Goal: Information Seeking & Learning: Check status

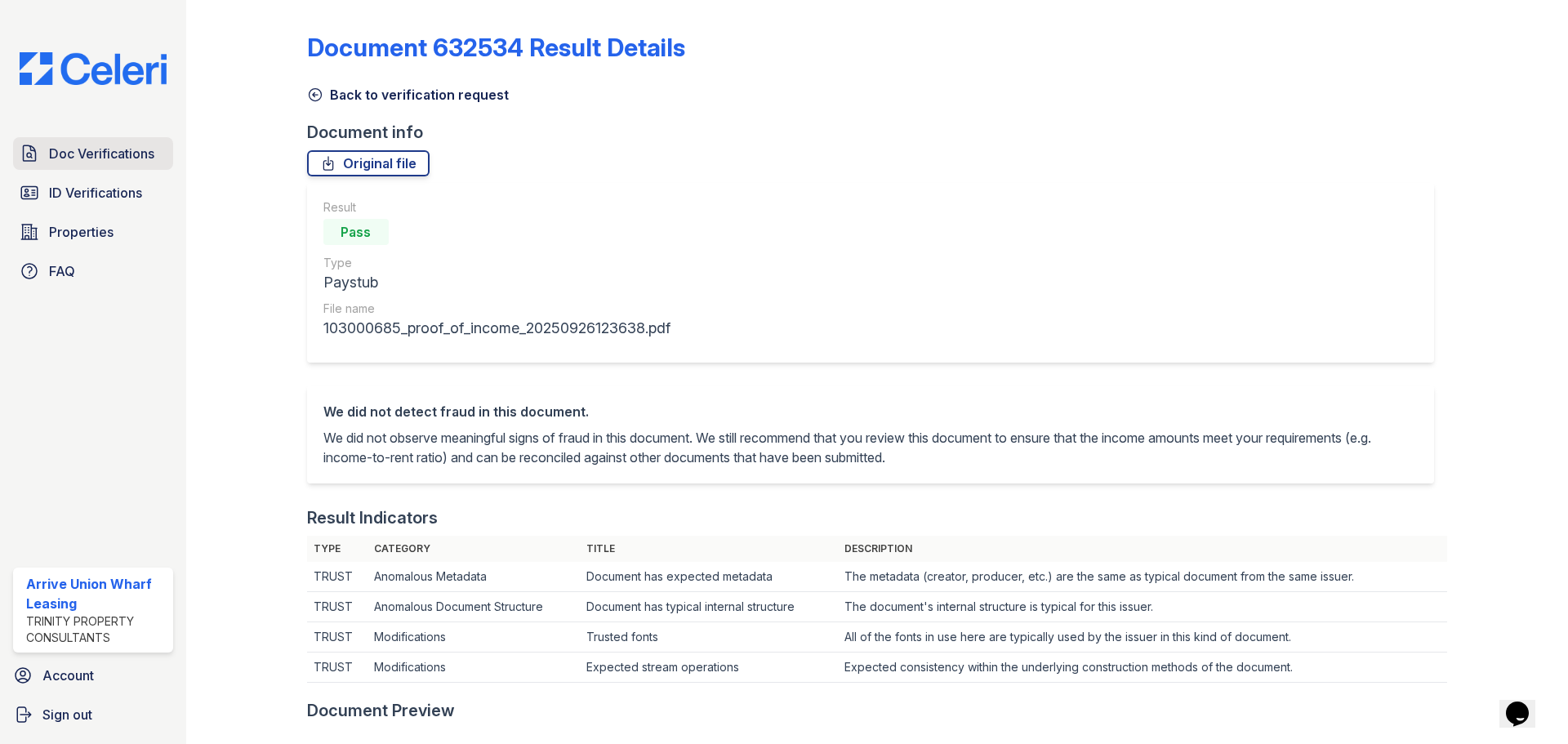
scroll to position [327, 0]
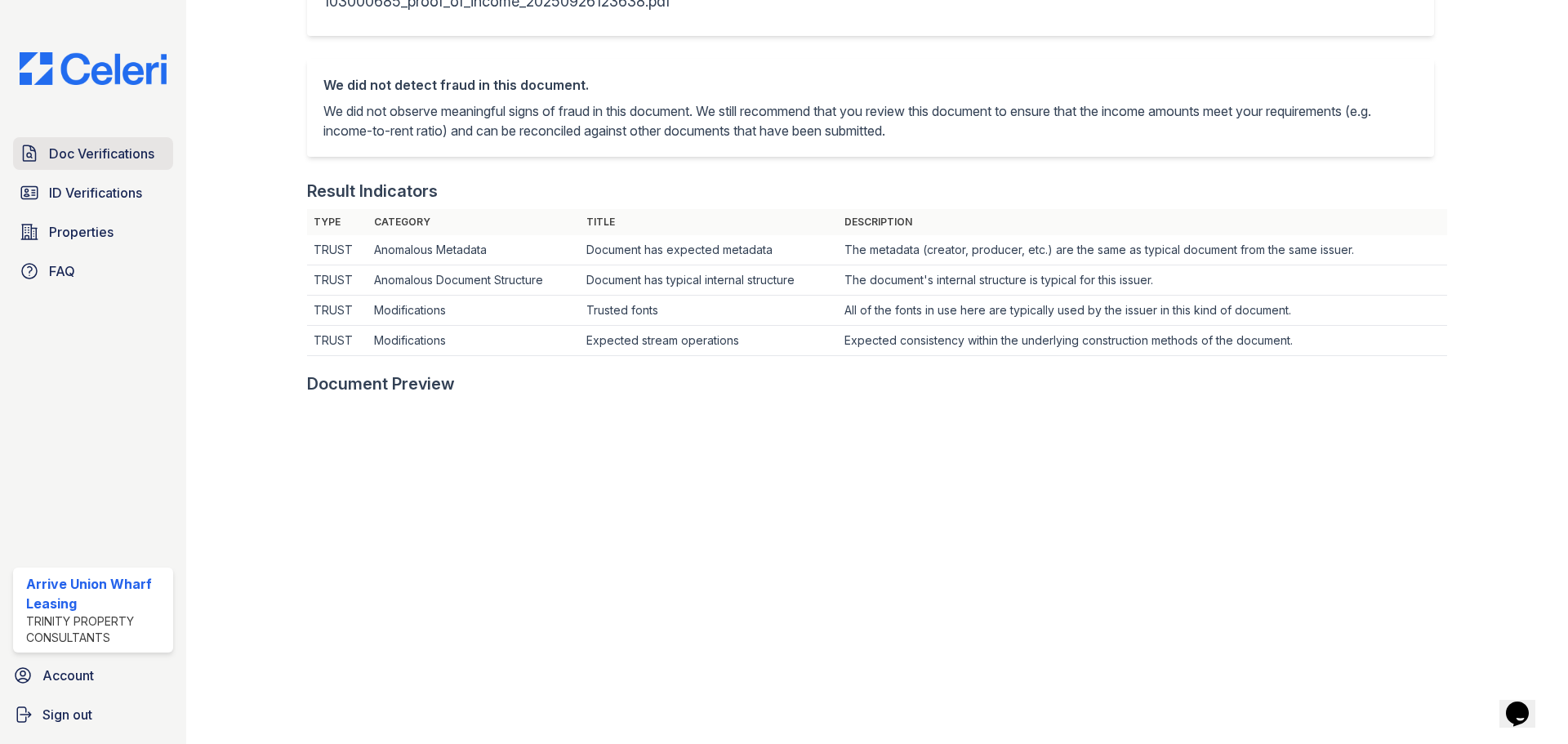
click at [94, 153] on span "Doc Verifications" at bounding box center [102, 153] width 105 height 20
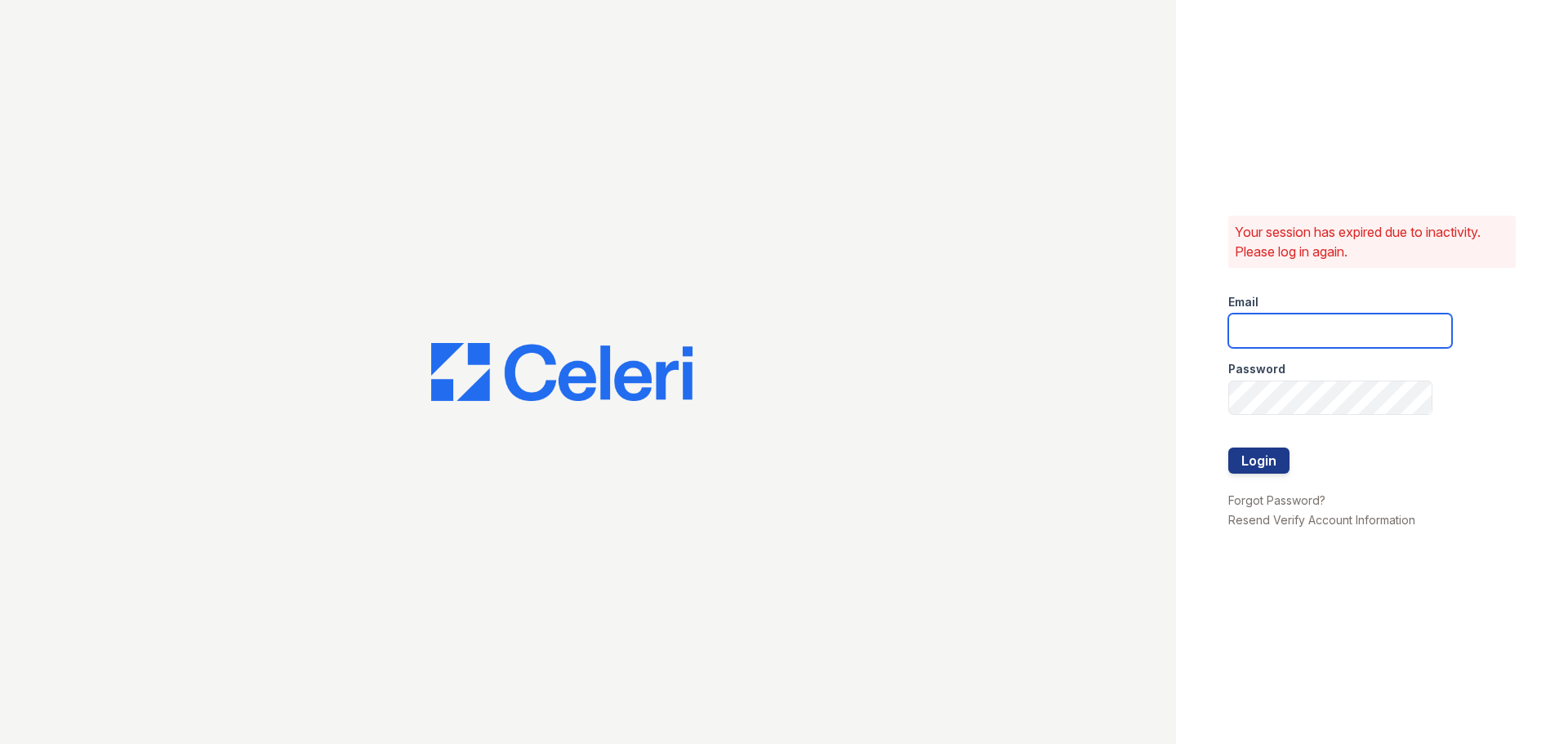
type input "arriveunionwharf@trinity-pm.com"
click at [1258, 454] on button "Login" at bounding box center [1259, 461] width 61 height 26
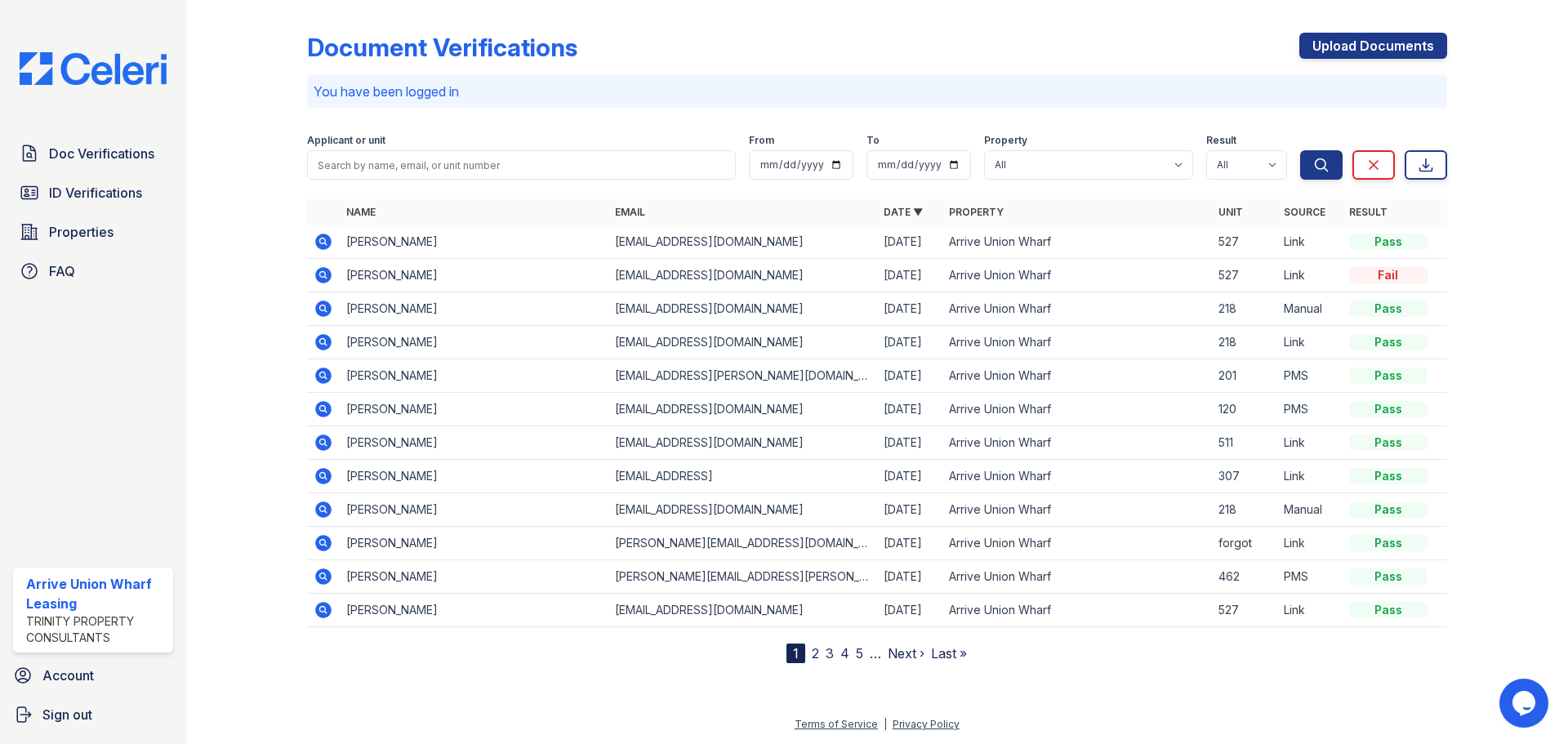
click at [328, 575] on icon at bounding box center [323, 576] width 16 height 16
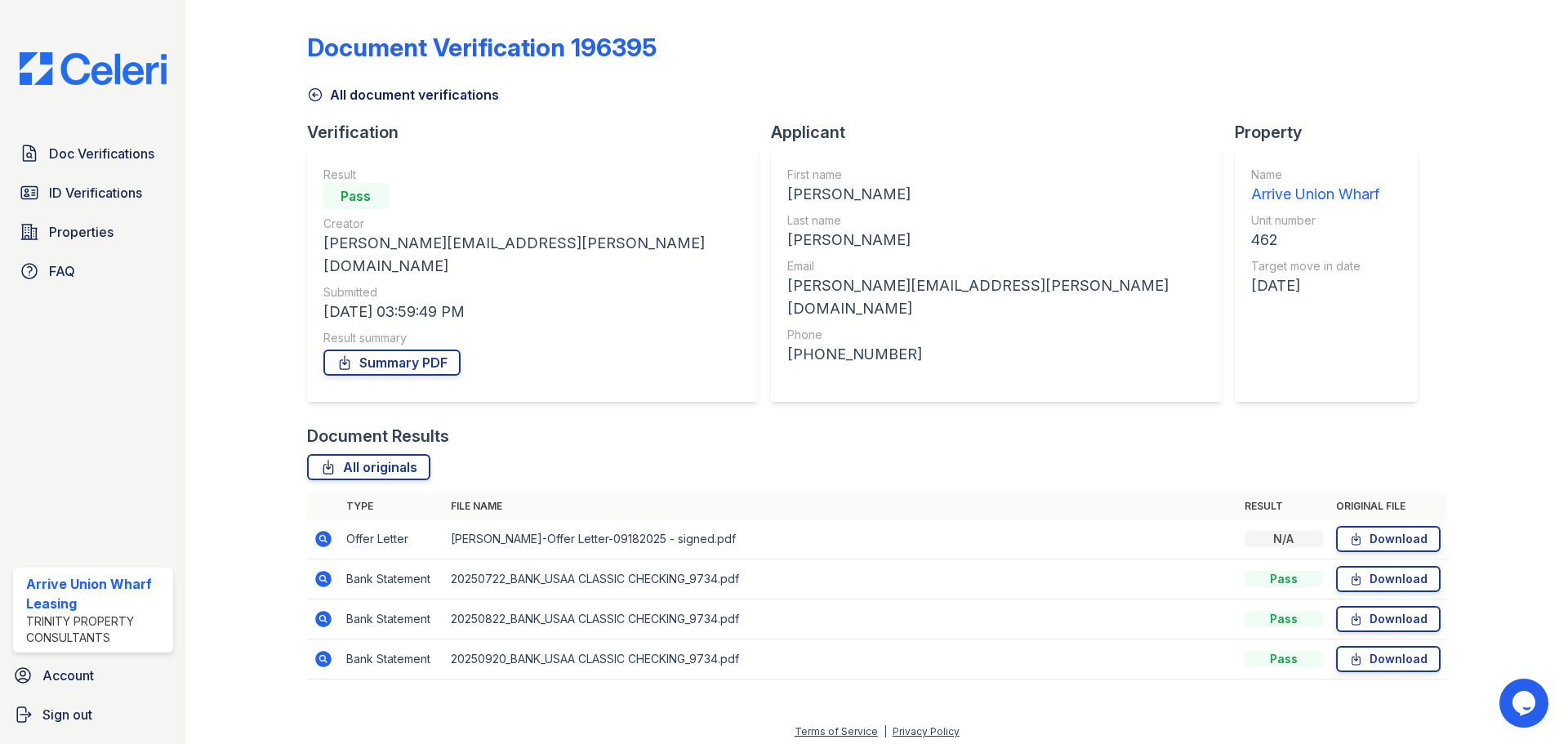
click at [307, 524] on td at bounding box center [323, 539] width 33 height 40
click at [319, 531] on icon at bounding box center [323, 538] width 16 height 16
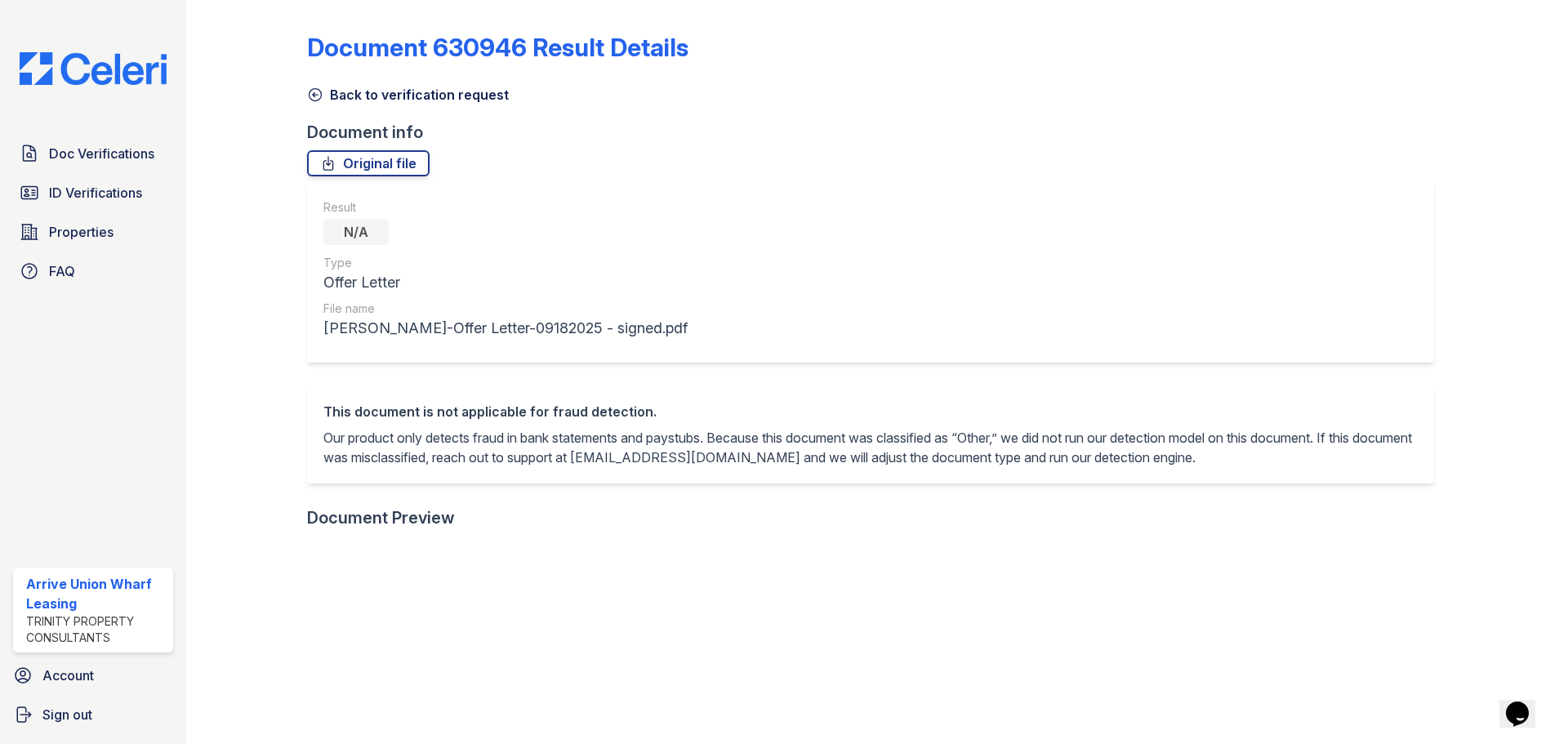
click at [317, 98] on icon at bounding box center [315, 94] width 16 height 16
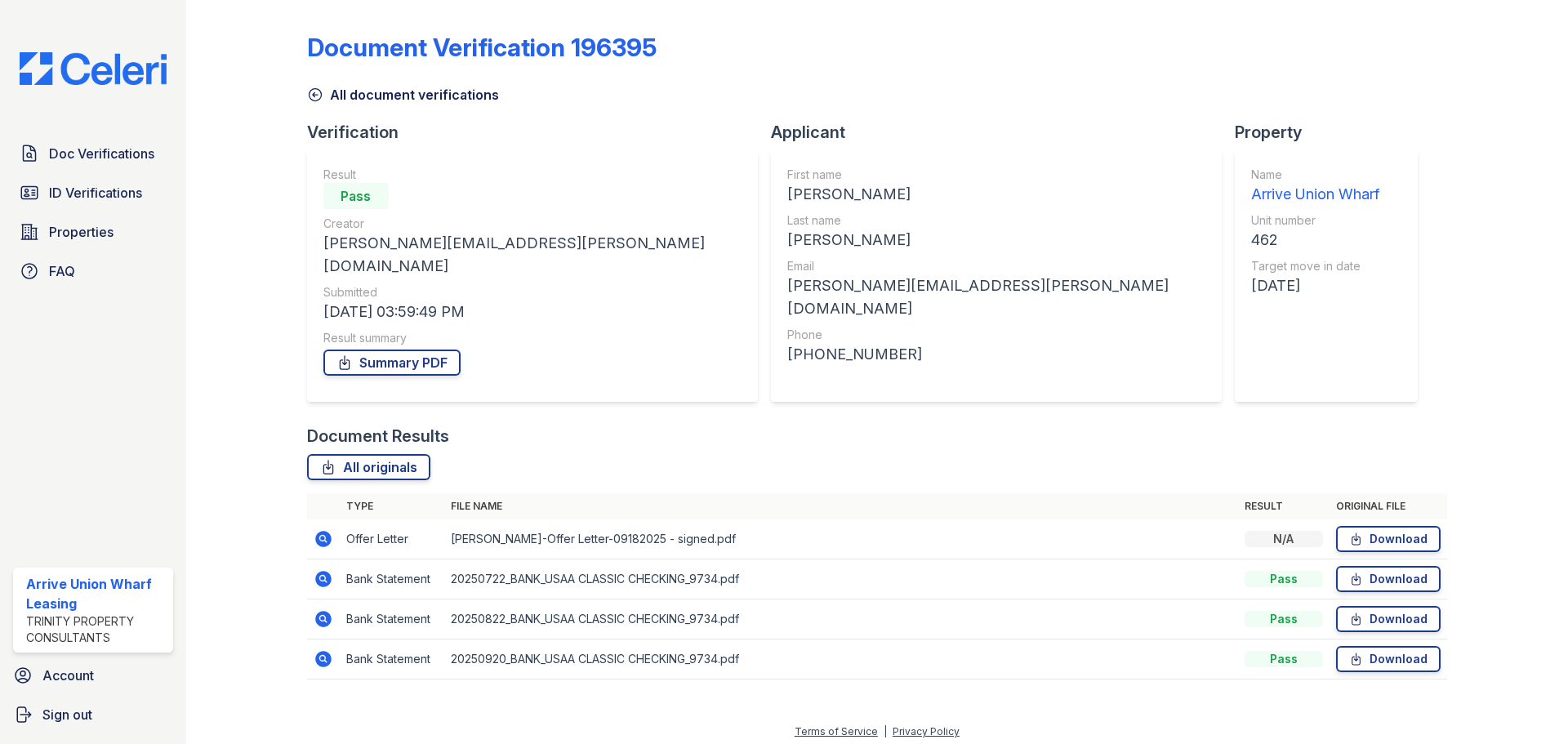
click at [325, 570] on icon at bounding box center [323, 578] width 16 height 16
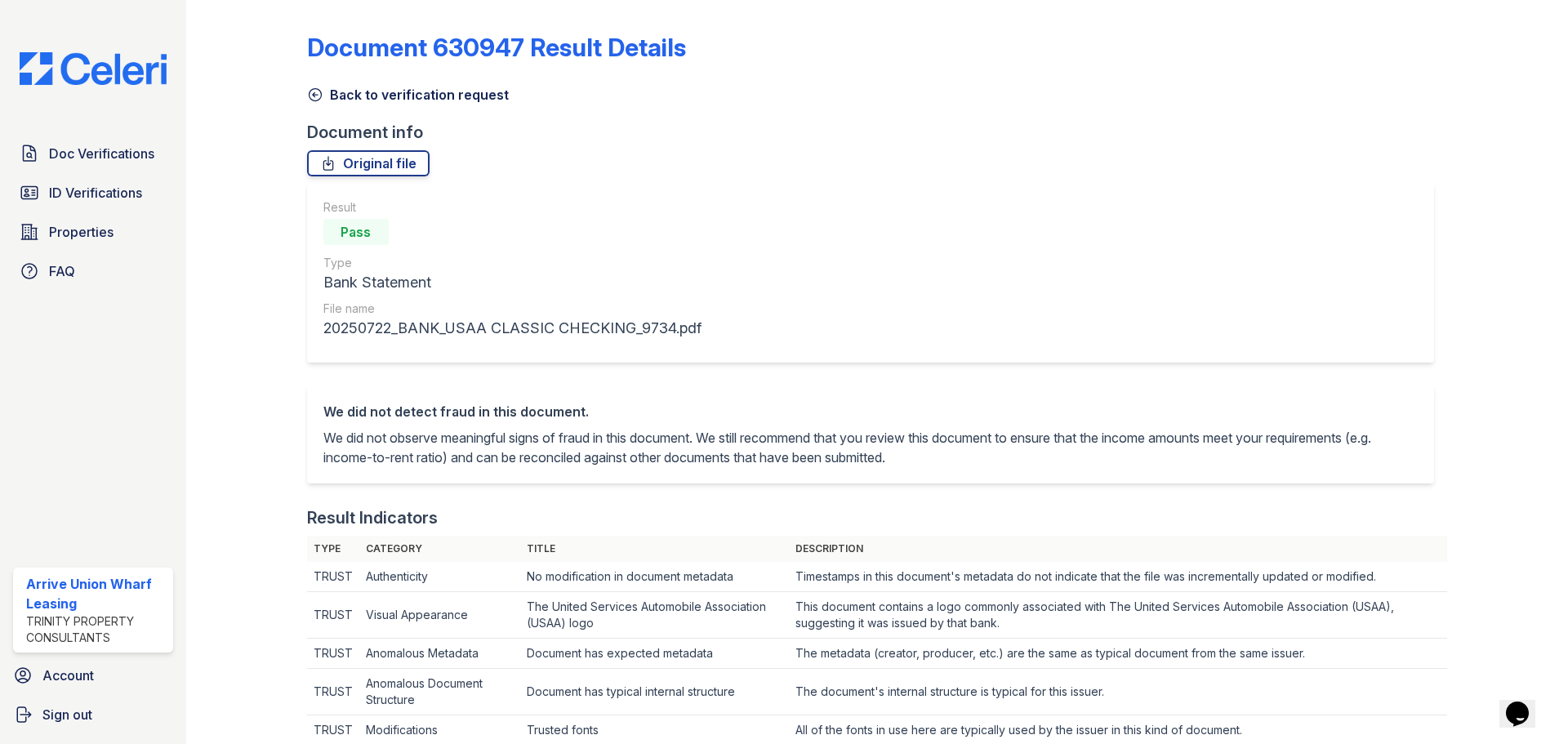
click at [317, 99] on icon at bounding box center [315, 94] width 16 height 16
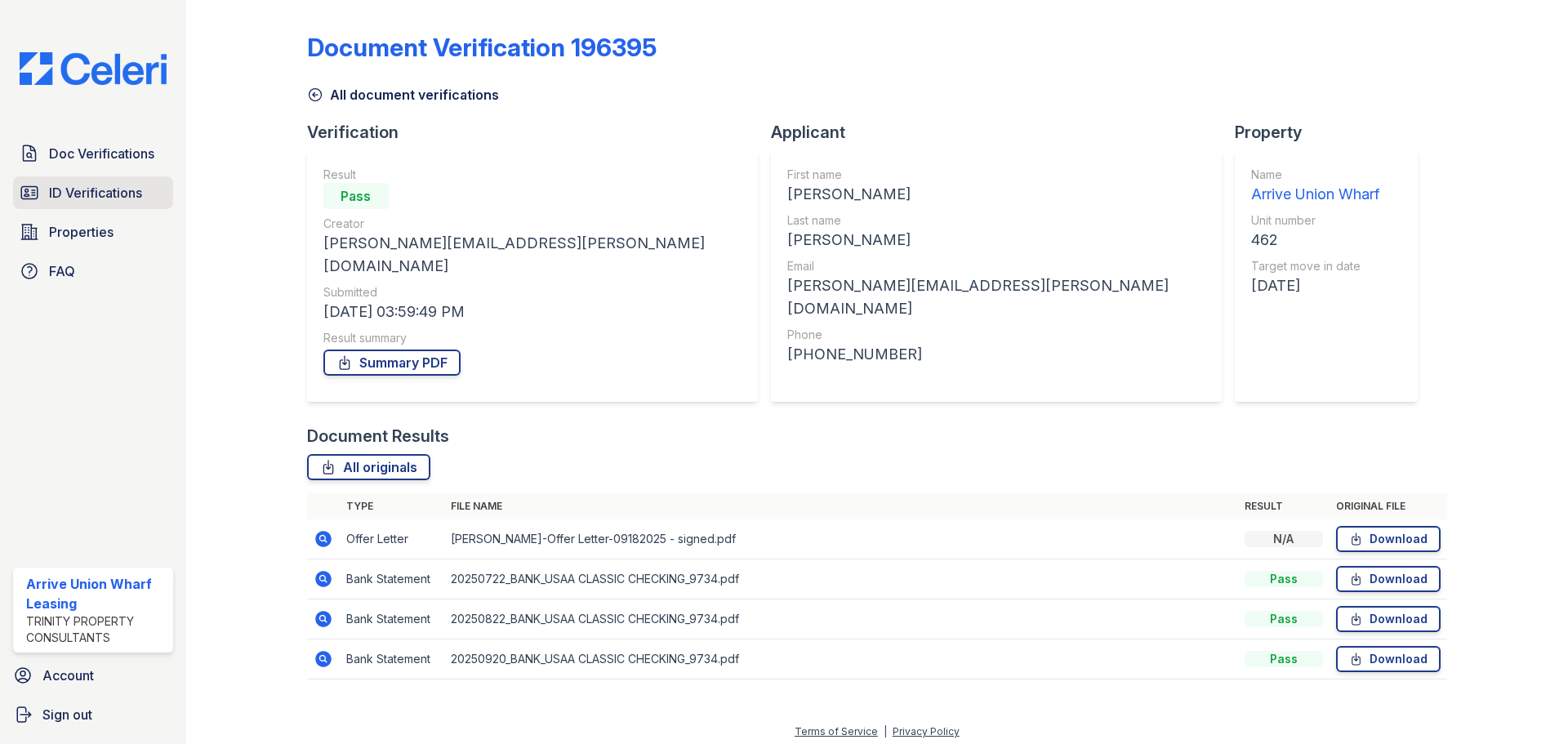
click at [118, 196] on span "ID Verifications" at bounding box center [96, 193] width 93 height 20
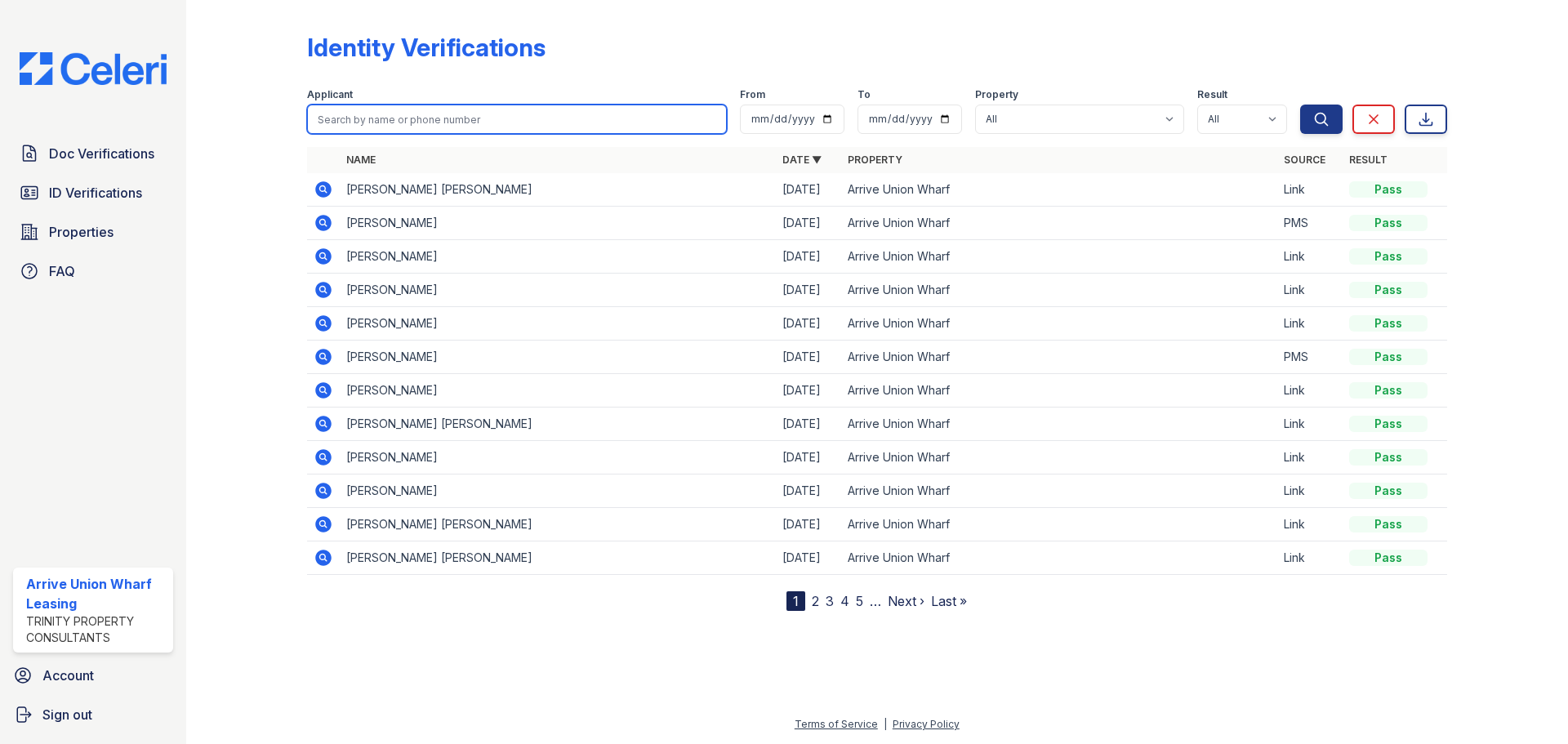
click at [366, 113] on input "search" at bounding box center [517, 119] width 420 height 29
type input "m"
type input "amy"
click at [1300, 105] on button "Search" at bounding box center [1321, 119] width 42 height 29
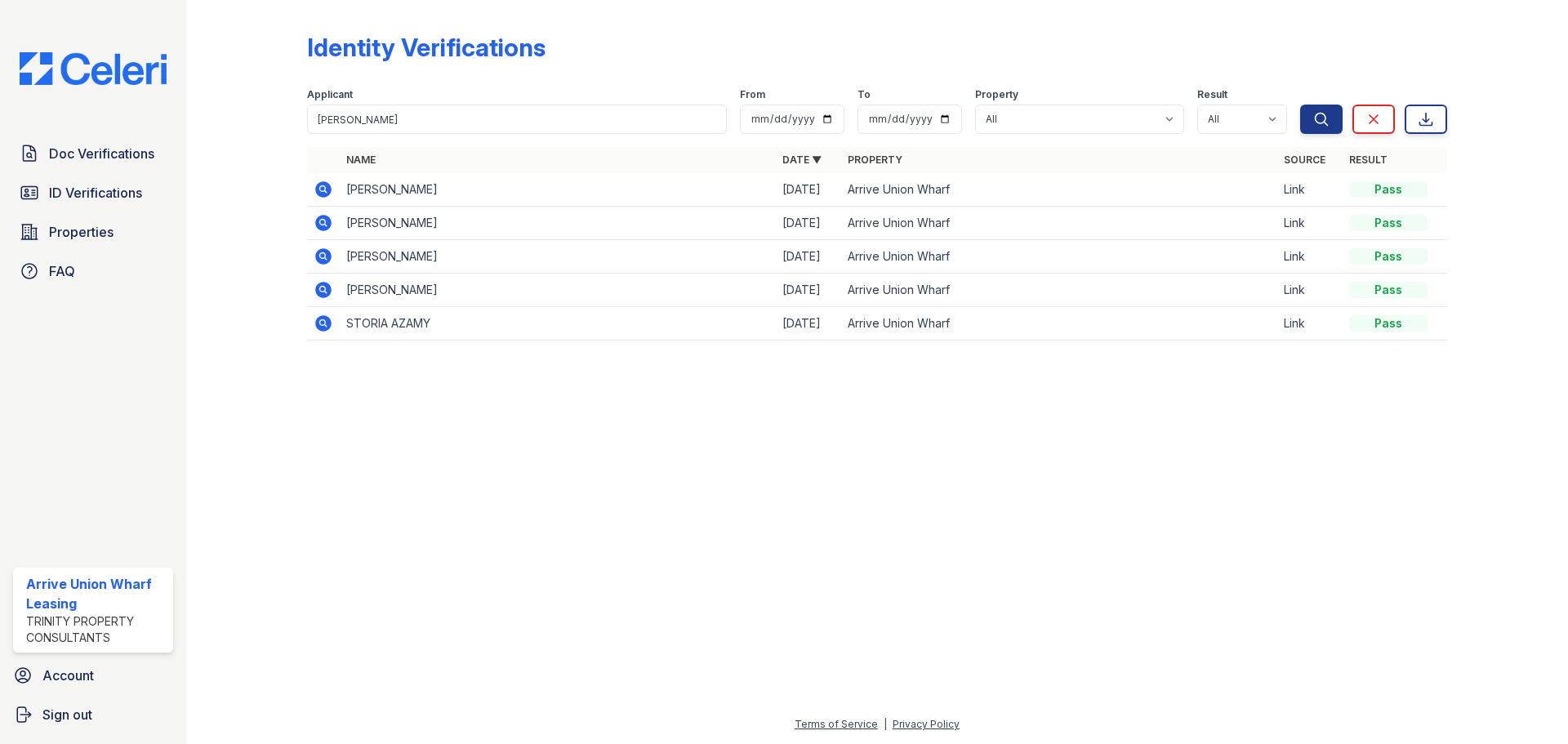
click at [333, 188] on icon at bounding box center [323, 189] width 20 height 20
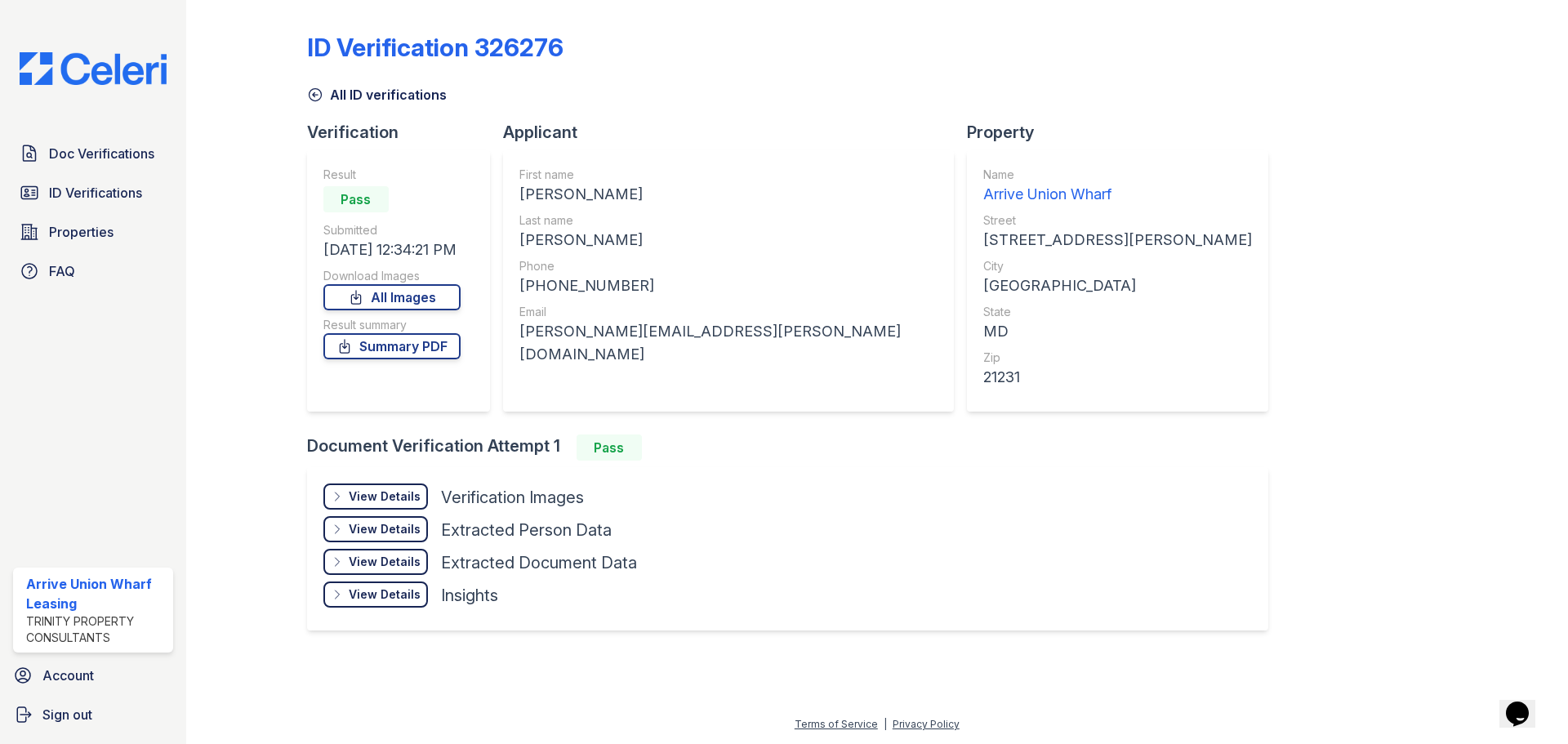
click at [376, 484] on div "View Details Details" at bounding box center [375, 496] width 105 height 26
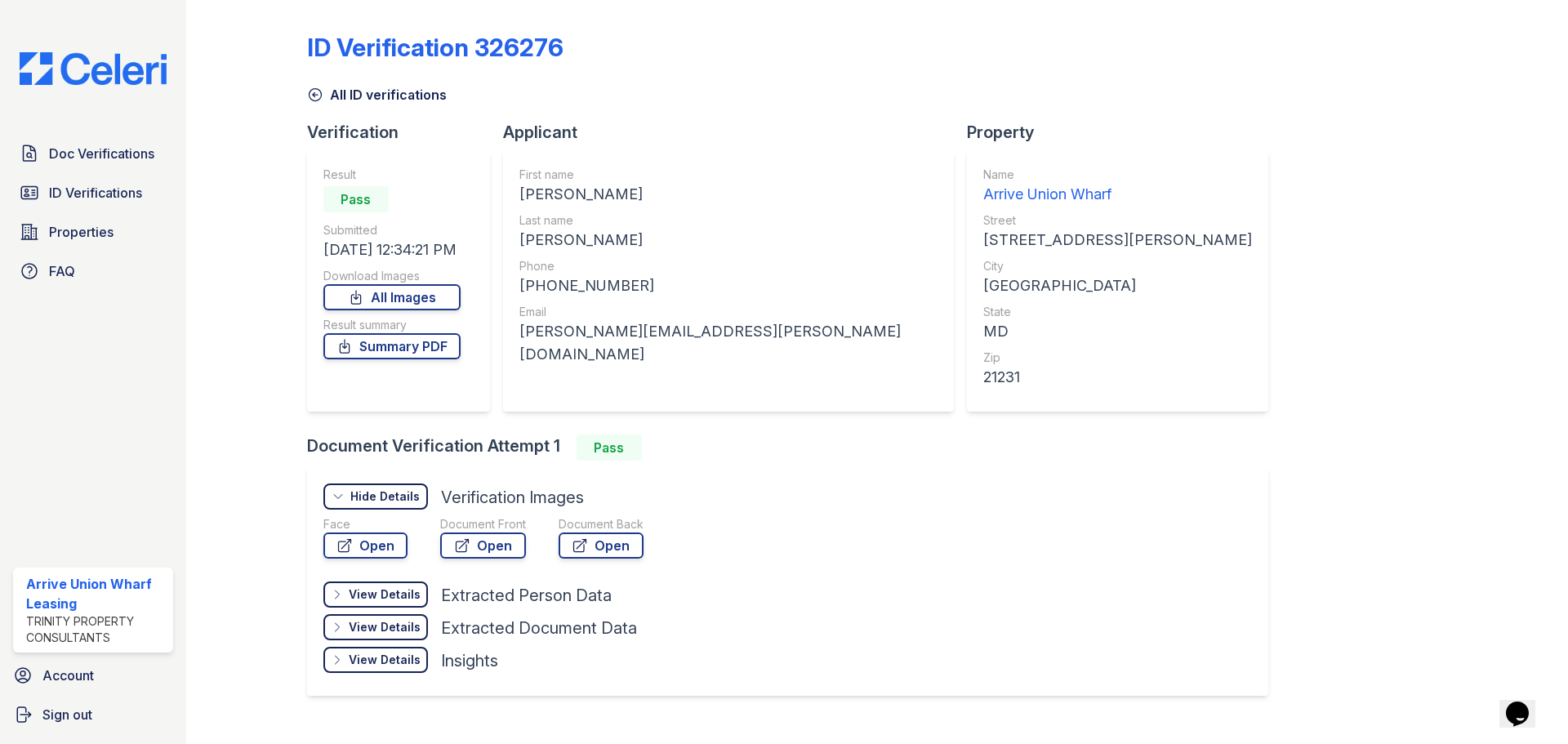
click at [387, 492] on div "Hide Details" at bounding box center [385, 496] width 69 height 16
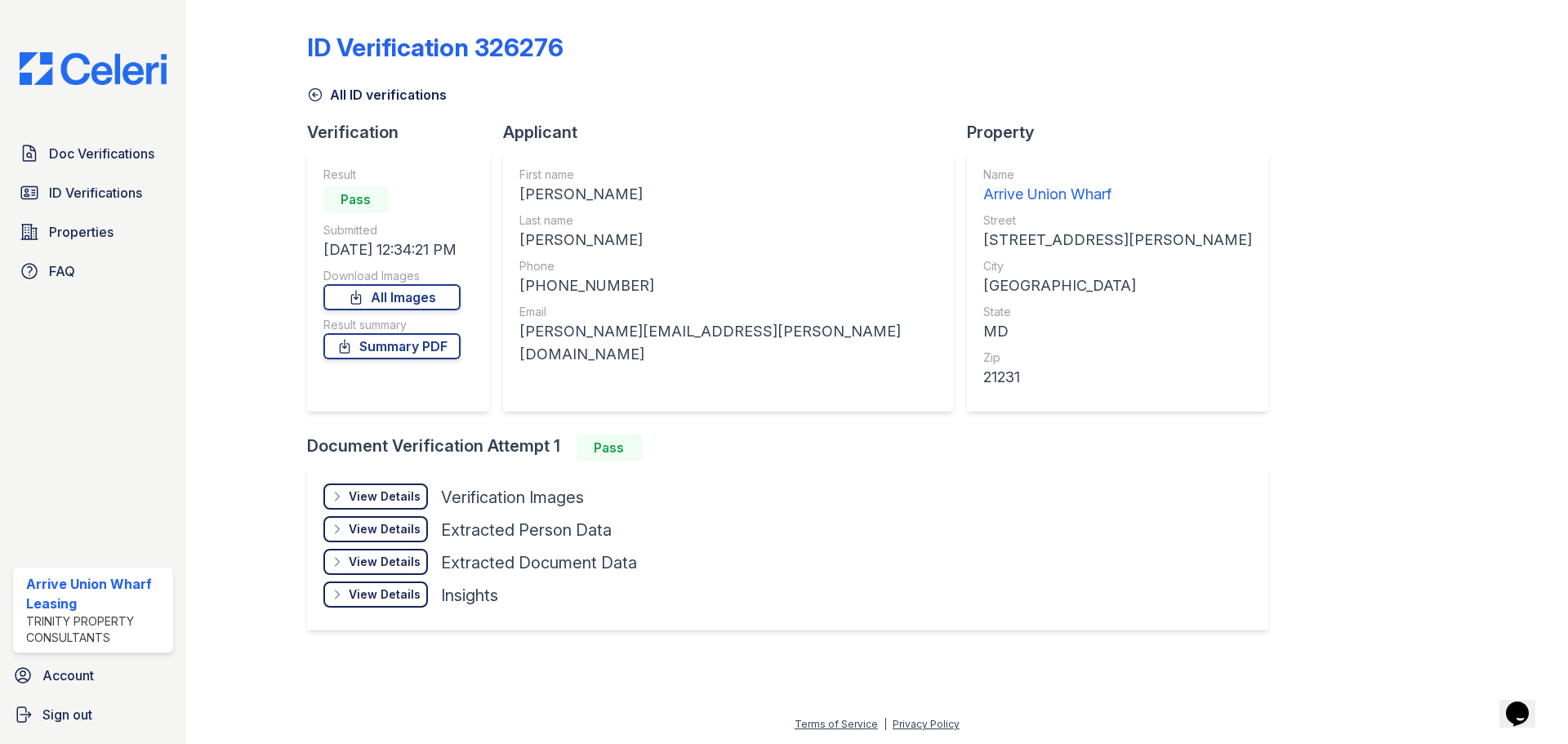
drag, startPoint x: 381, startPoint y: 500, endPoint x: 382, endPoint y: 518, distance: 18.0
click at [381, 503] on div "View Details" at bounding box center [384, 496] width 72 height 16
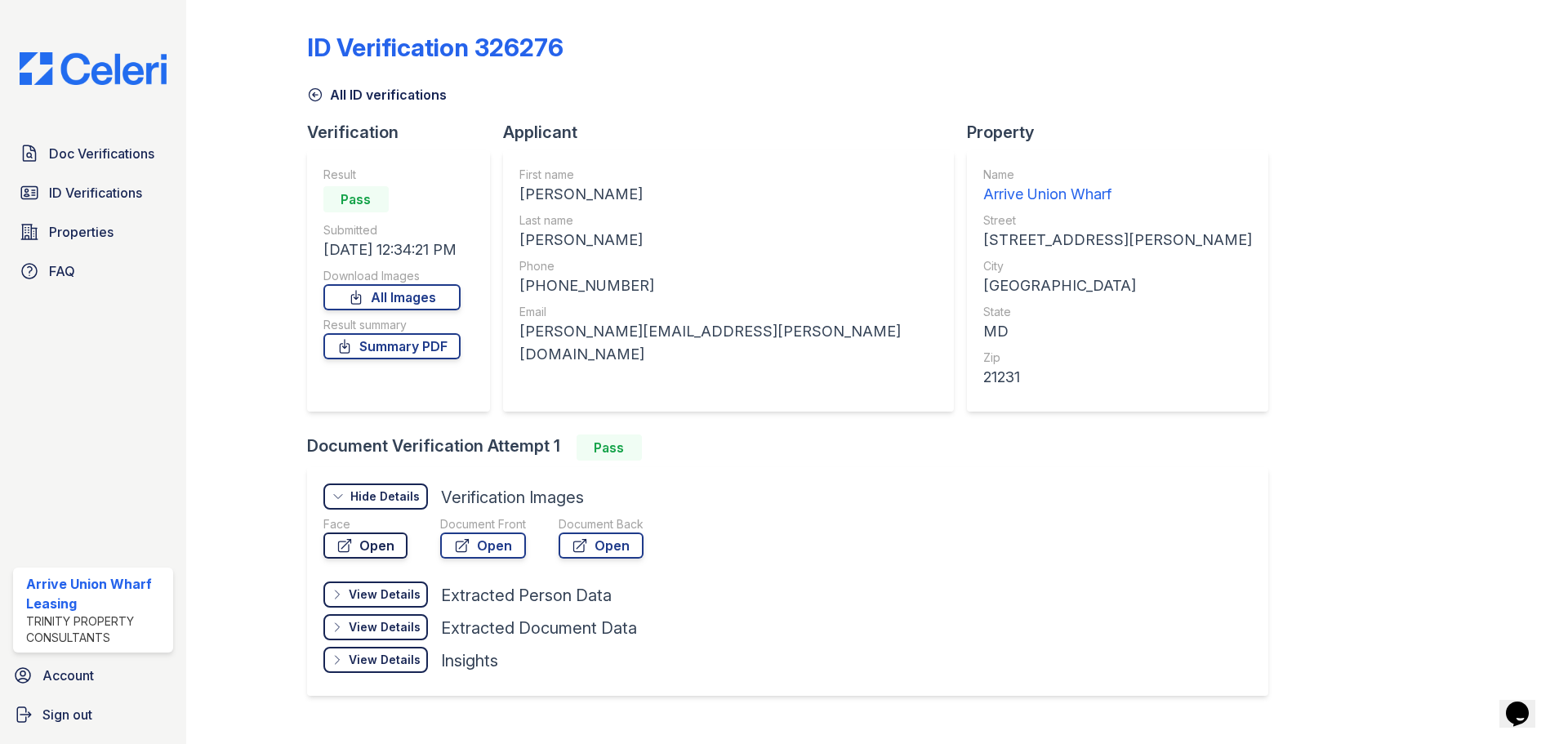
click at [378, 544] on link "Open" at bounding box center [365, 545] width 84 height 26
click at [89, 143] on span "Doc Verifications" at bounding box center [102, 153] width 105 height 20
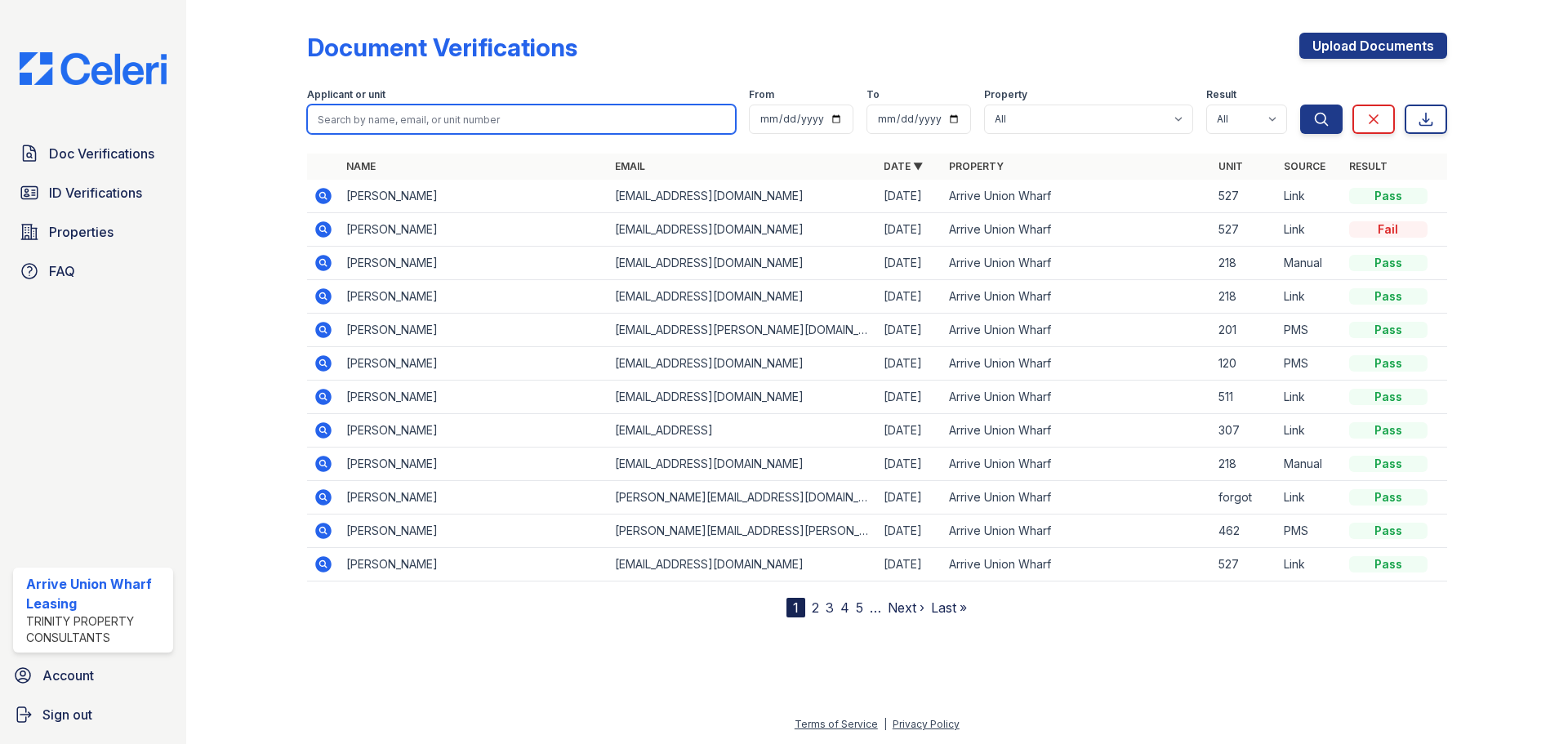
click at [404, 112] on input "search" at bounding box center [521, 119] width 429 height 29
type input "457"
click at [1300, 105] on button "Search" at bounding box center [1321, 119] width 42 height 29
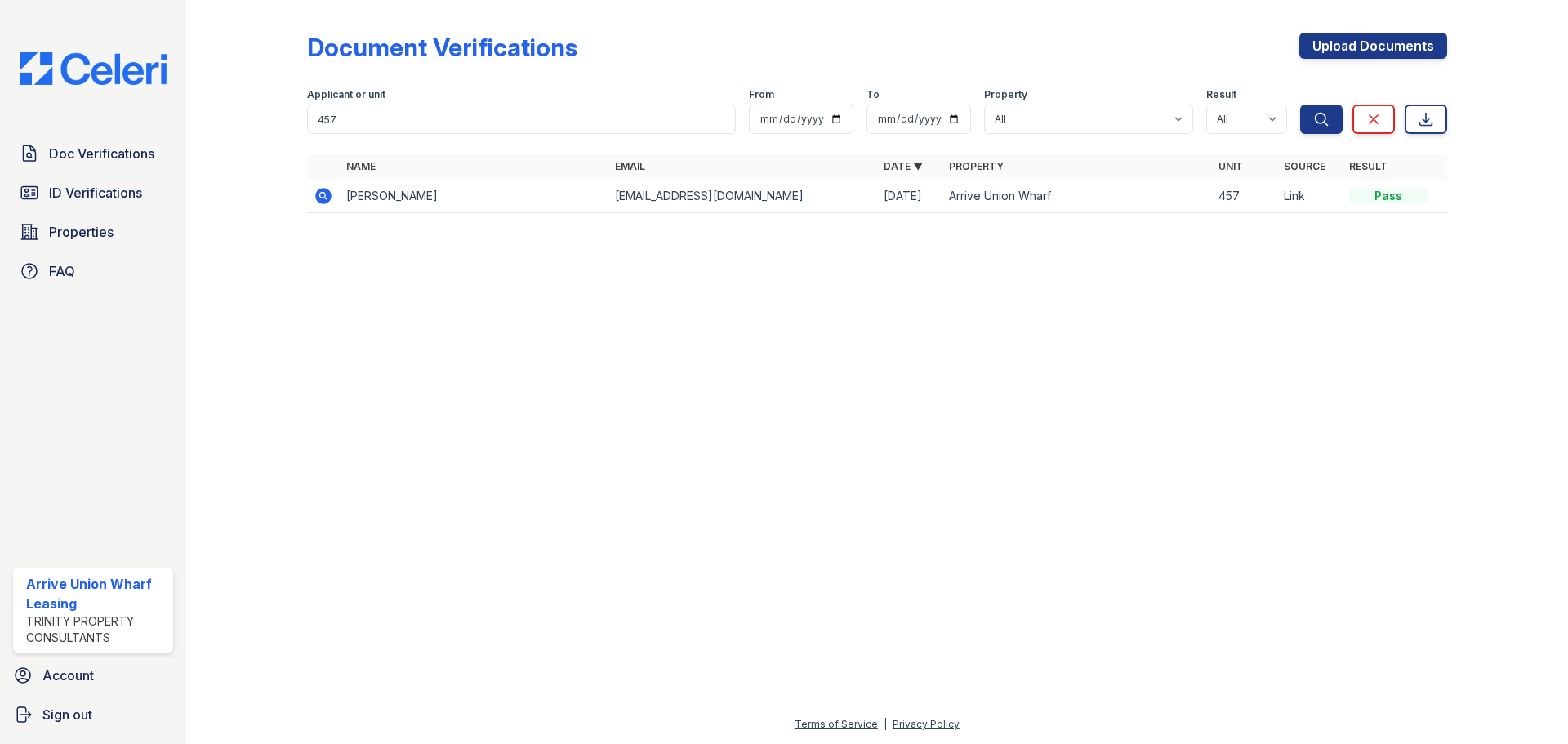
click at [328, 194] on icon at bounding box center [323, 195] width 16 height 16
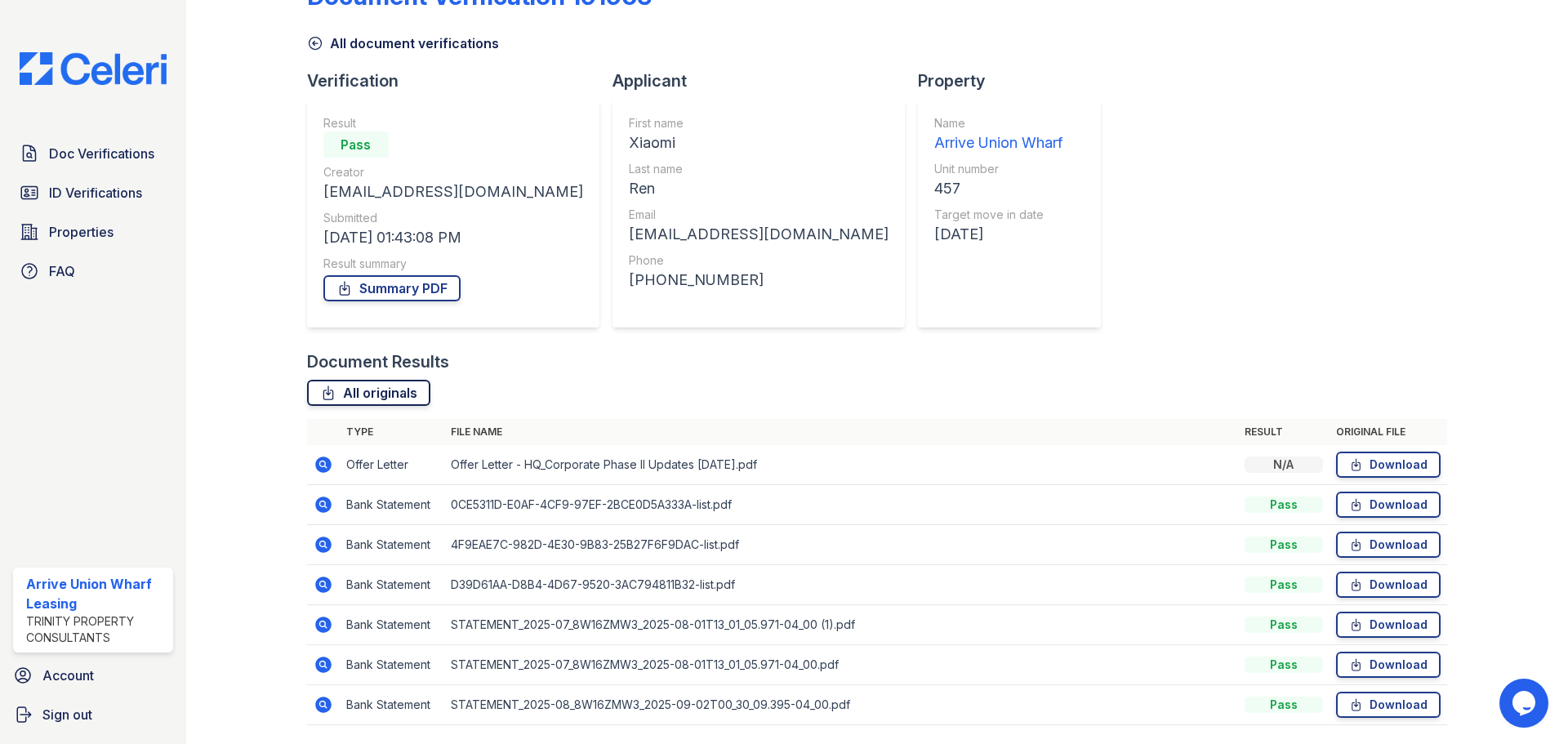
scroll to position [22, 0]
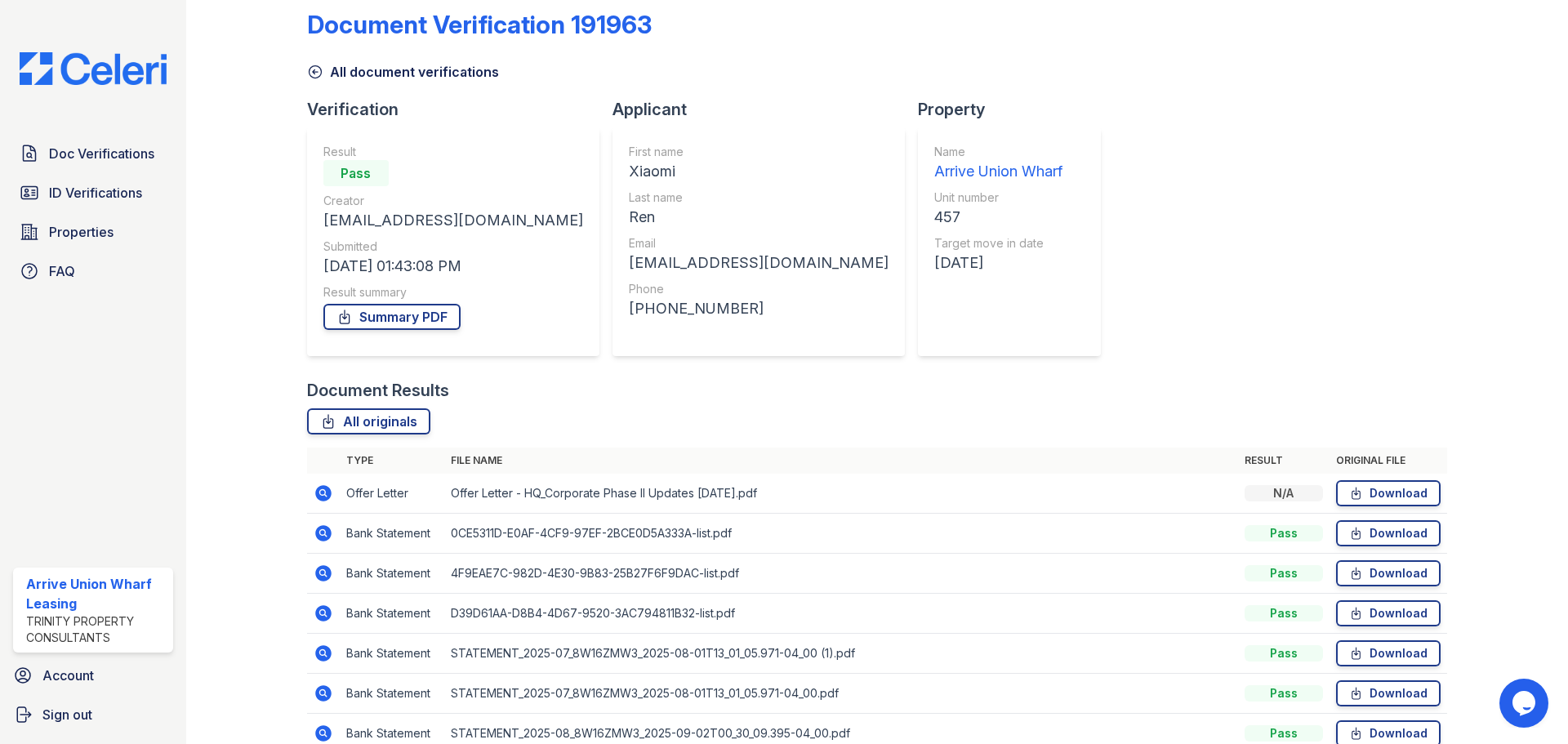
click at [323, 493] on icon at bounding box center [322, 492] width 4 height 4
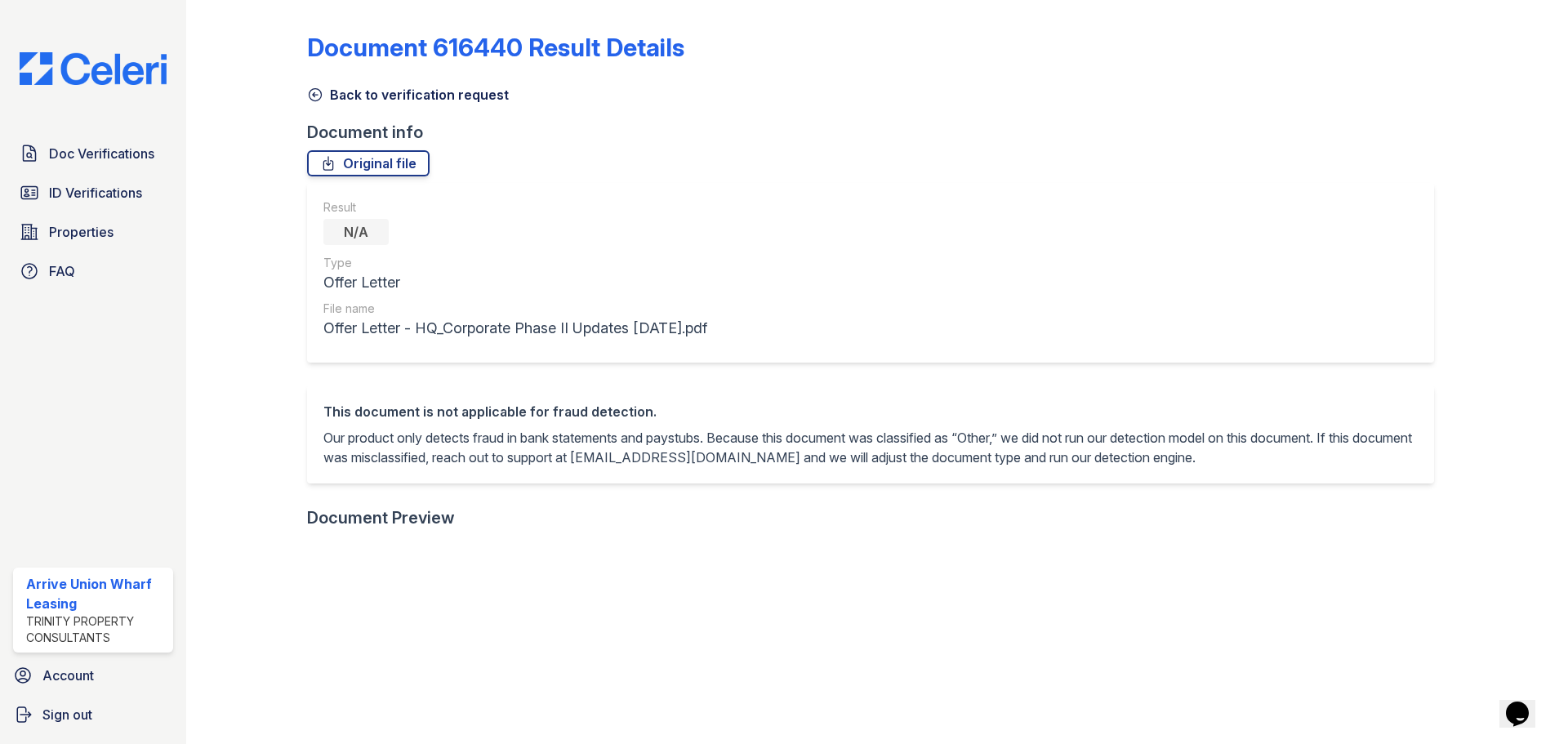
click at [320, 92] on icon at bounding box center [315, 95] width 12 height 12
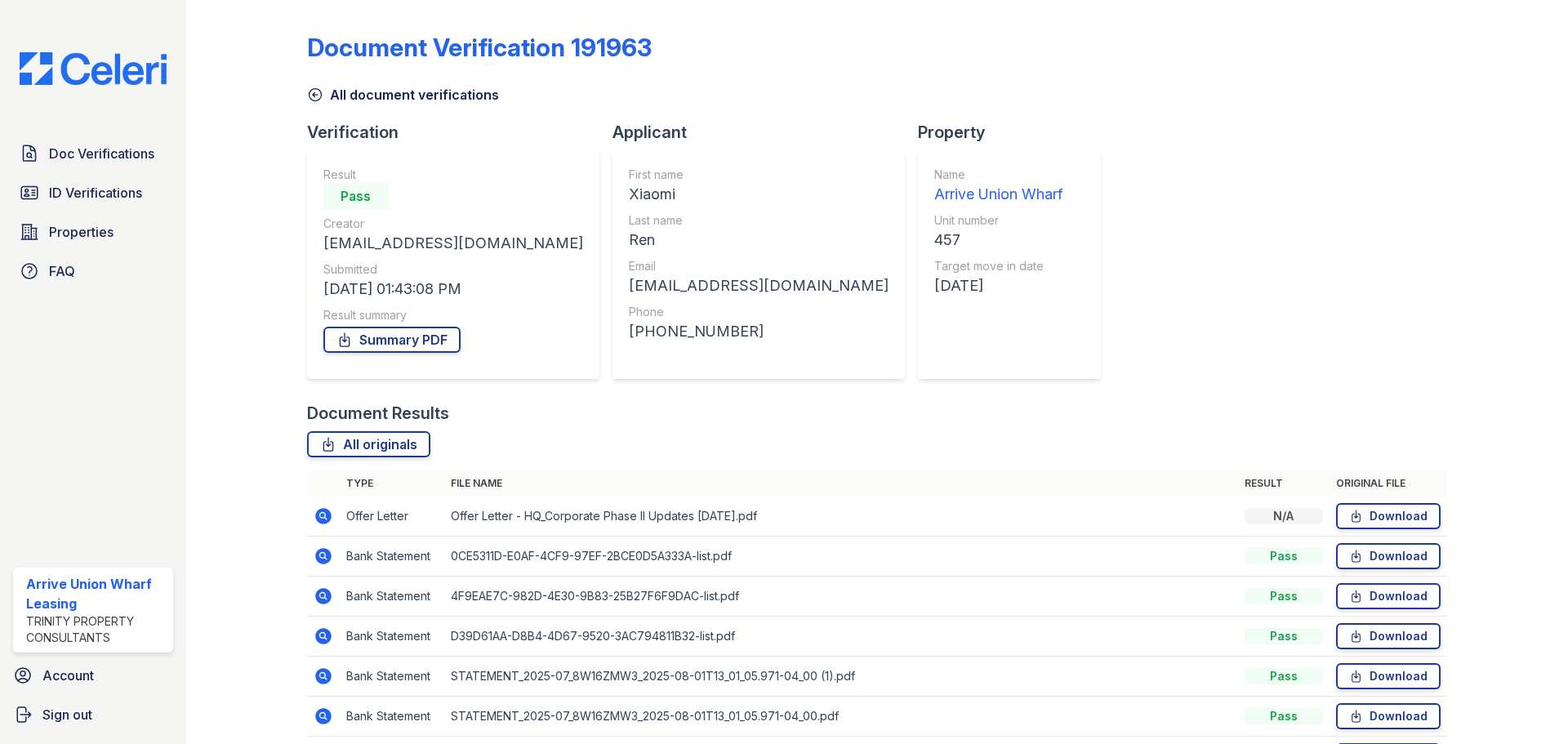
click at [321, 556] on icon at bounding box center [322, 555] width 4 height 4
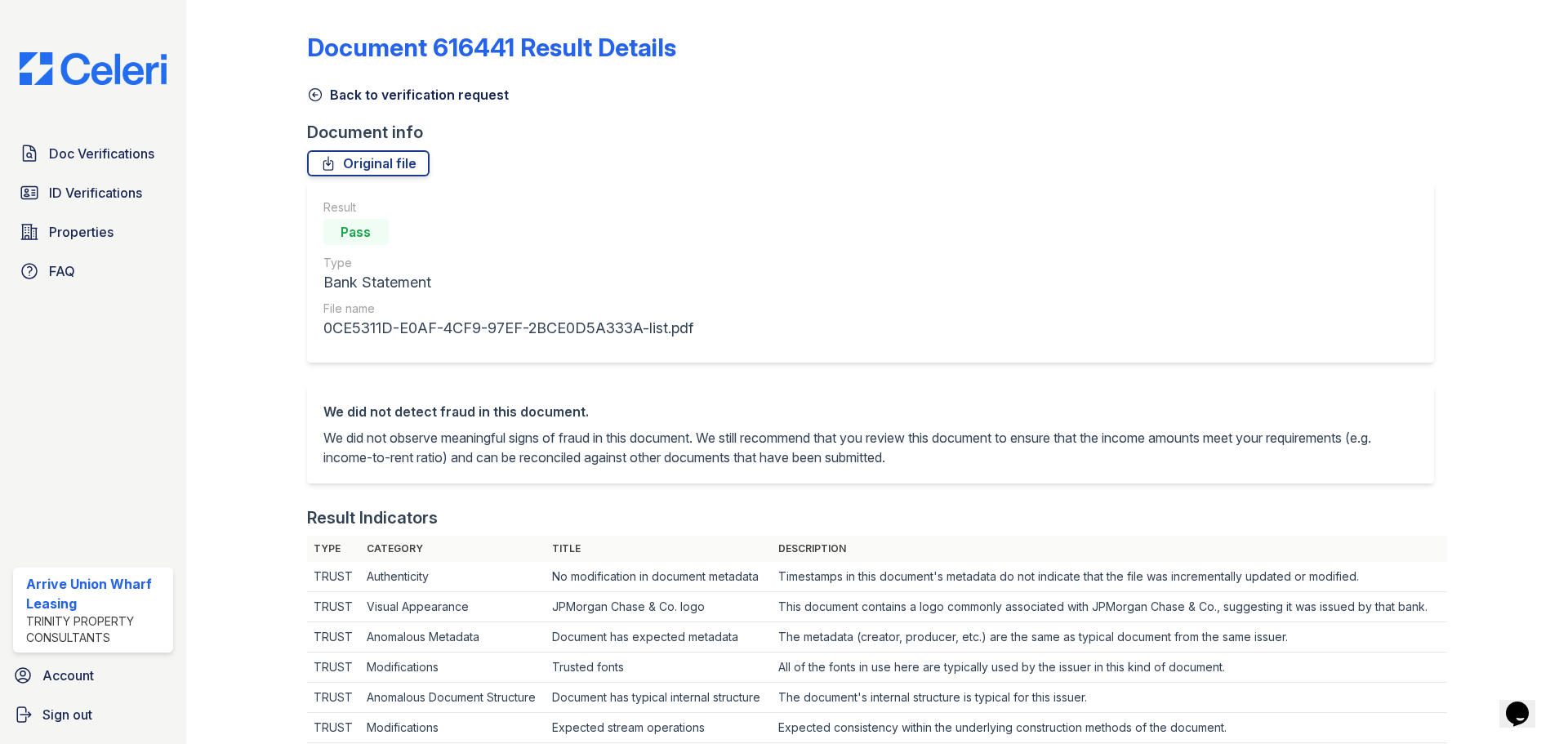
click at [316, 99] on icon at bounding box center [315, 94] width 16 height 16
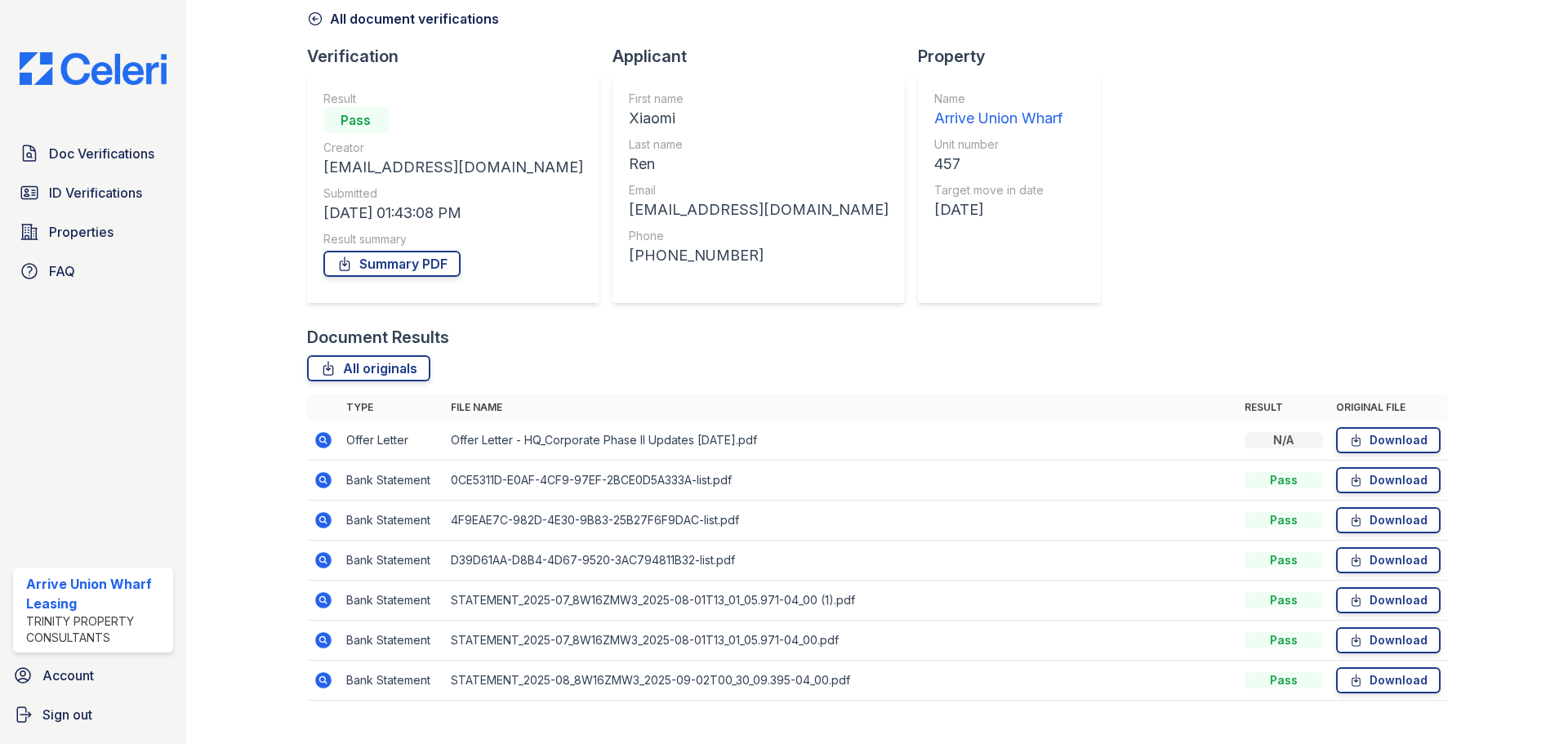
scroll to position [105, 0]
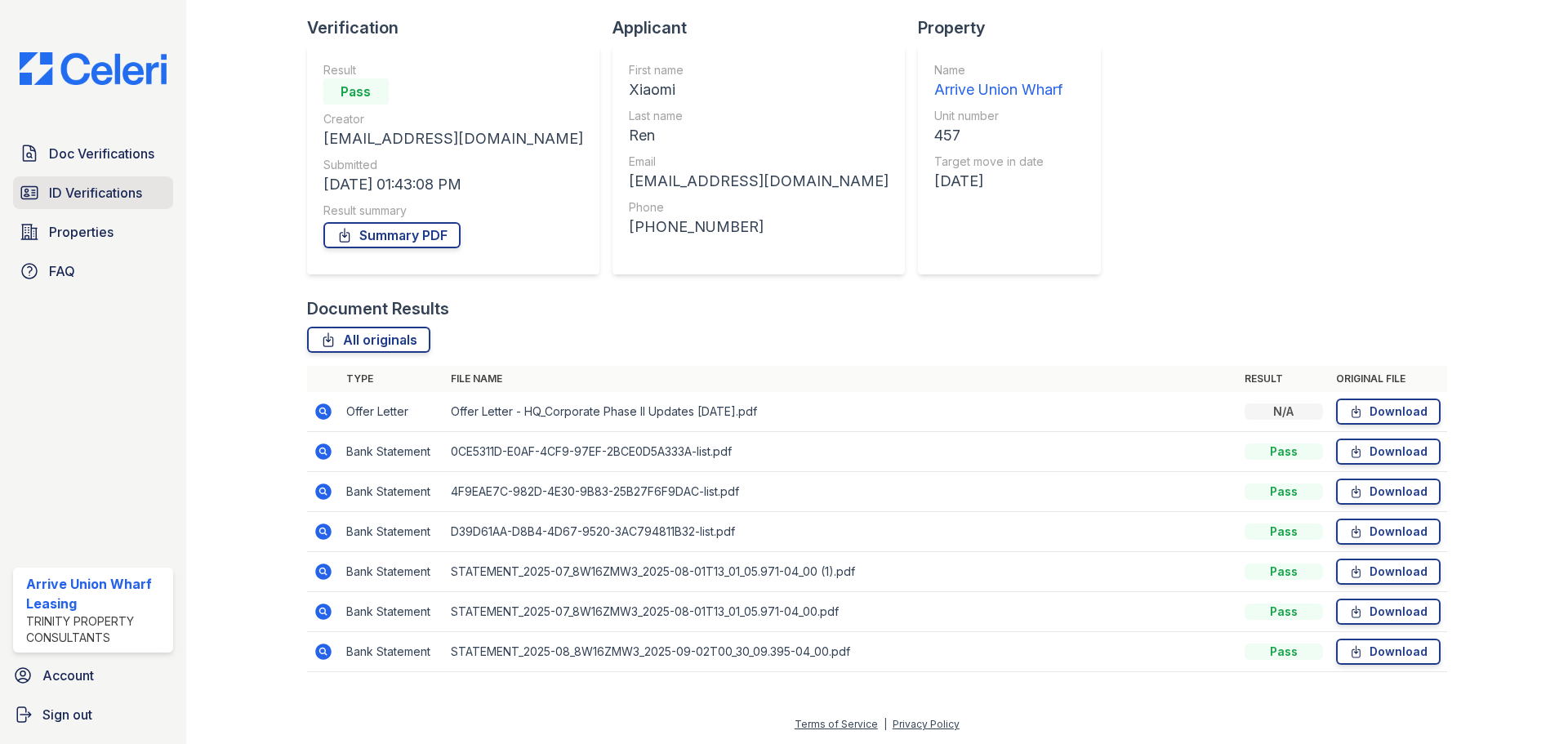
click at [61, 200] on span "ID Verifications" at bounding box center [96, 193] width 93 height 20
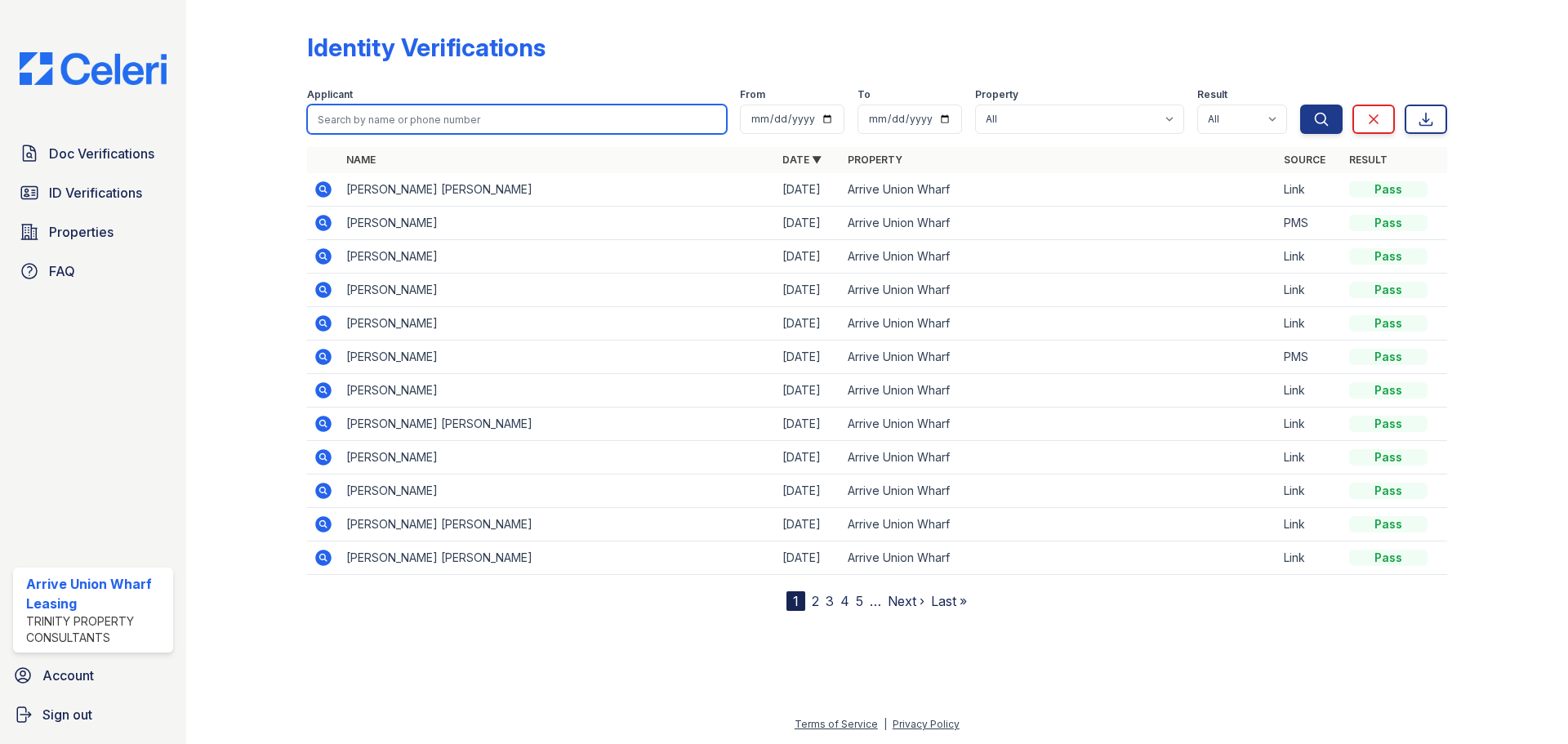
click at [487, 120] on input "search" at bounding box center [517, 119] width 420 height 29
type input "xeni"
click at [1300, 105] on button "Search" at bounding box center [1321, 119] width 42 height 29
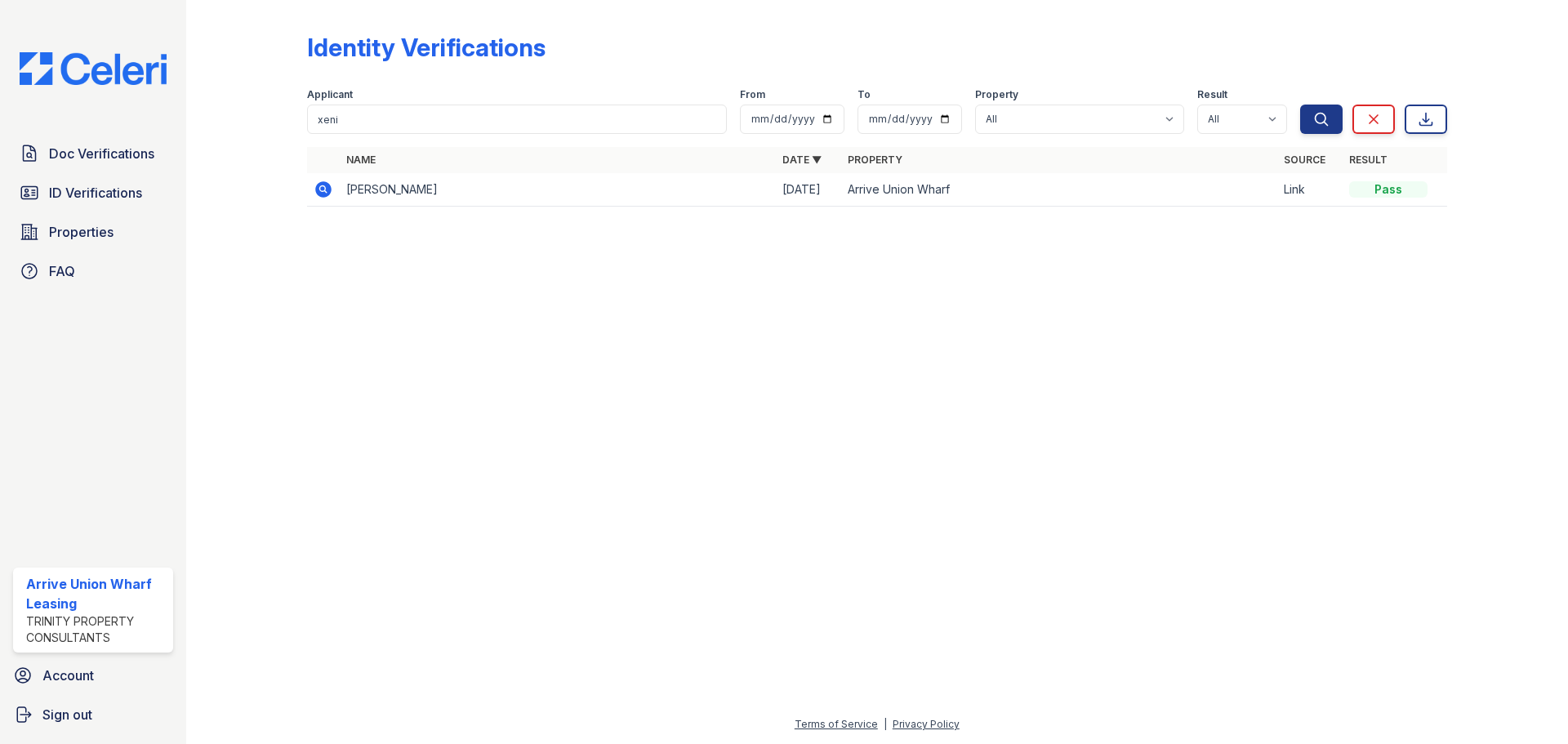
click at [319, 189] on icon at bounding box center [323, 189] width 16 height 16
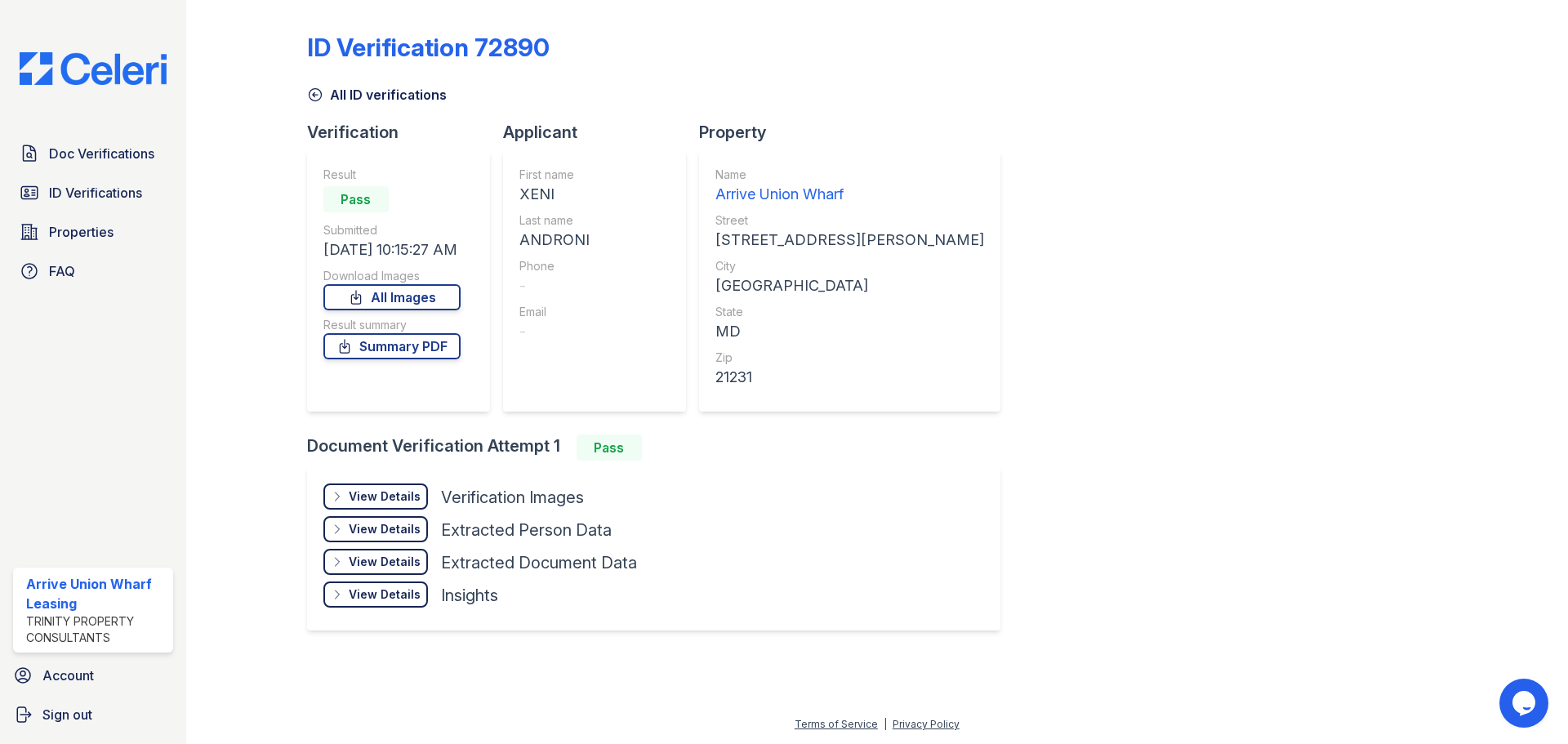
click at [408, 495] on div "View Details" at bounding box center [384, 496] width 72 height 16
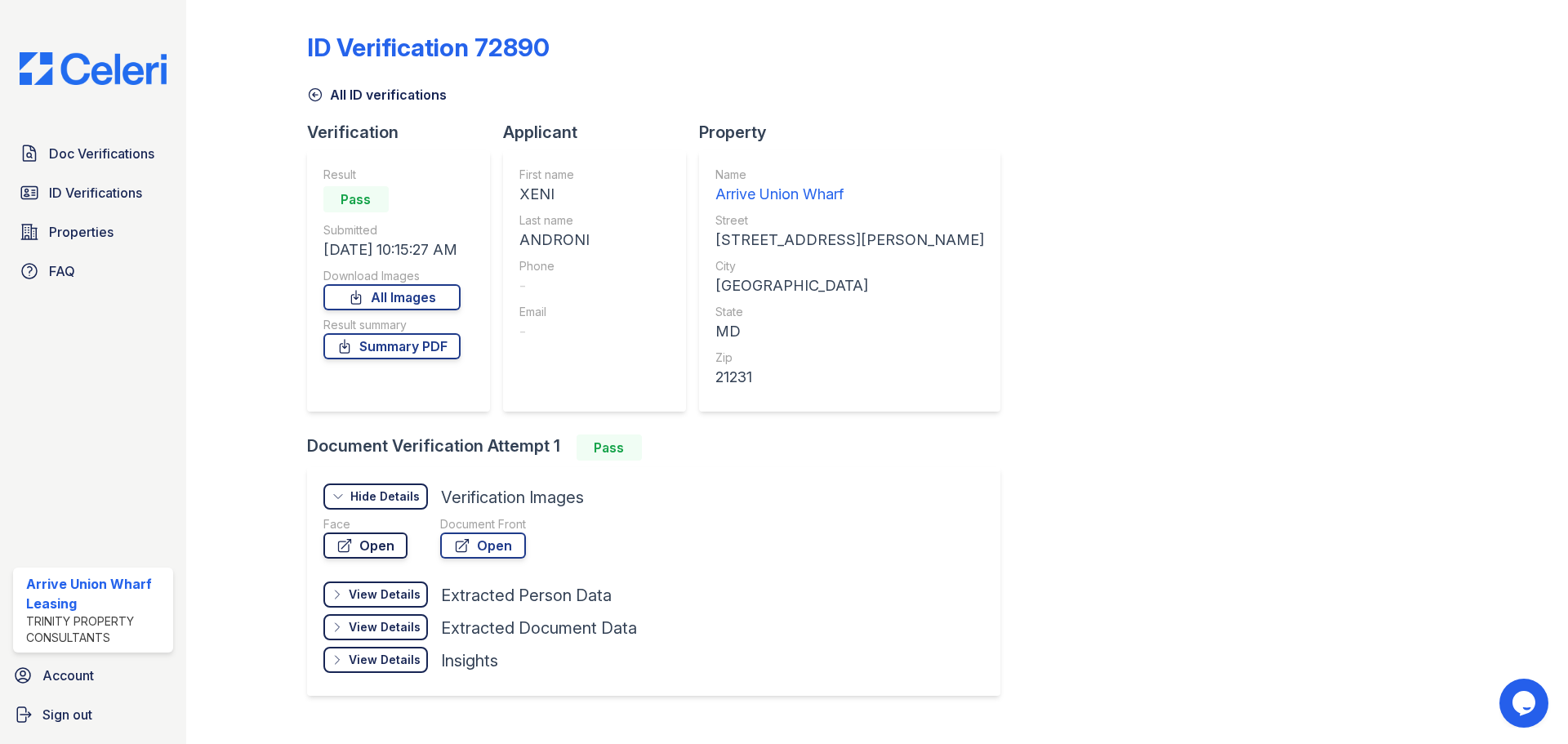
click at [354, 550] on link "Open" at bounding box center [365, 545] width 84 height 26
click at [90, 191] on span "ID Verifications" at bounding box center [96, 193] width 93 height 20
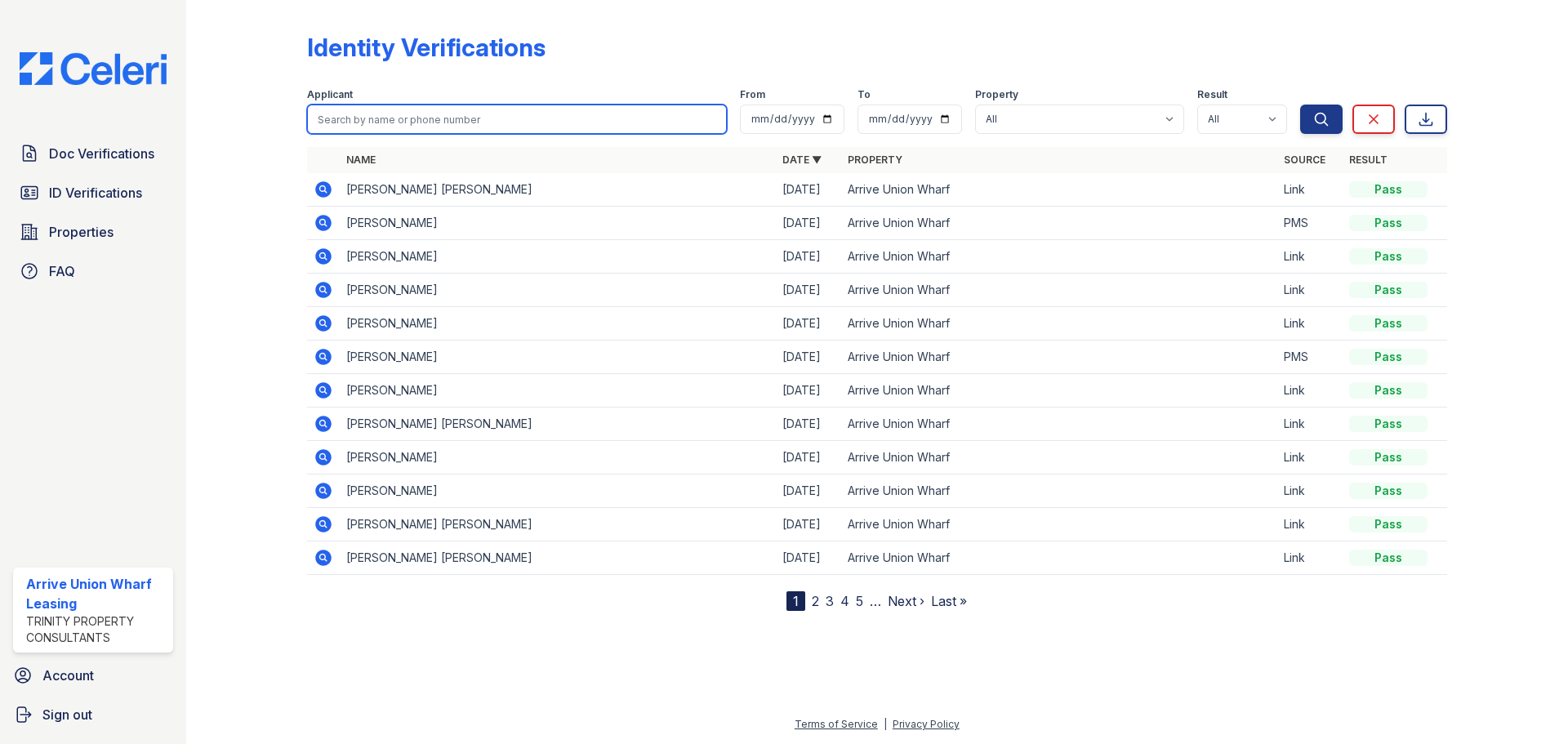
click at [438, 116] on input "search" at bounding box center [517, 119] width 420 height 29
type input "ren"
click at [1300, 105] on button "Search" at bounding box center [1321, 119] width 42 height 29
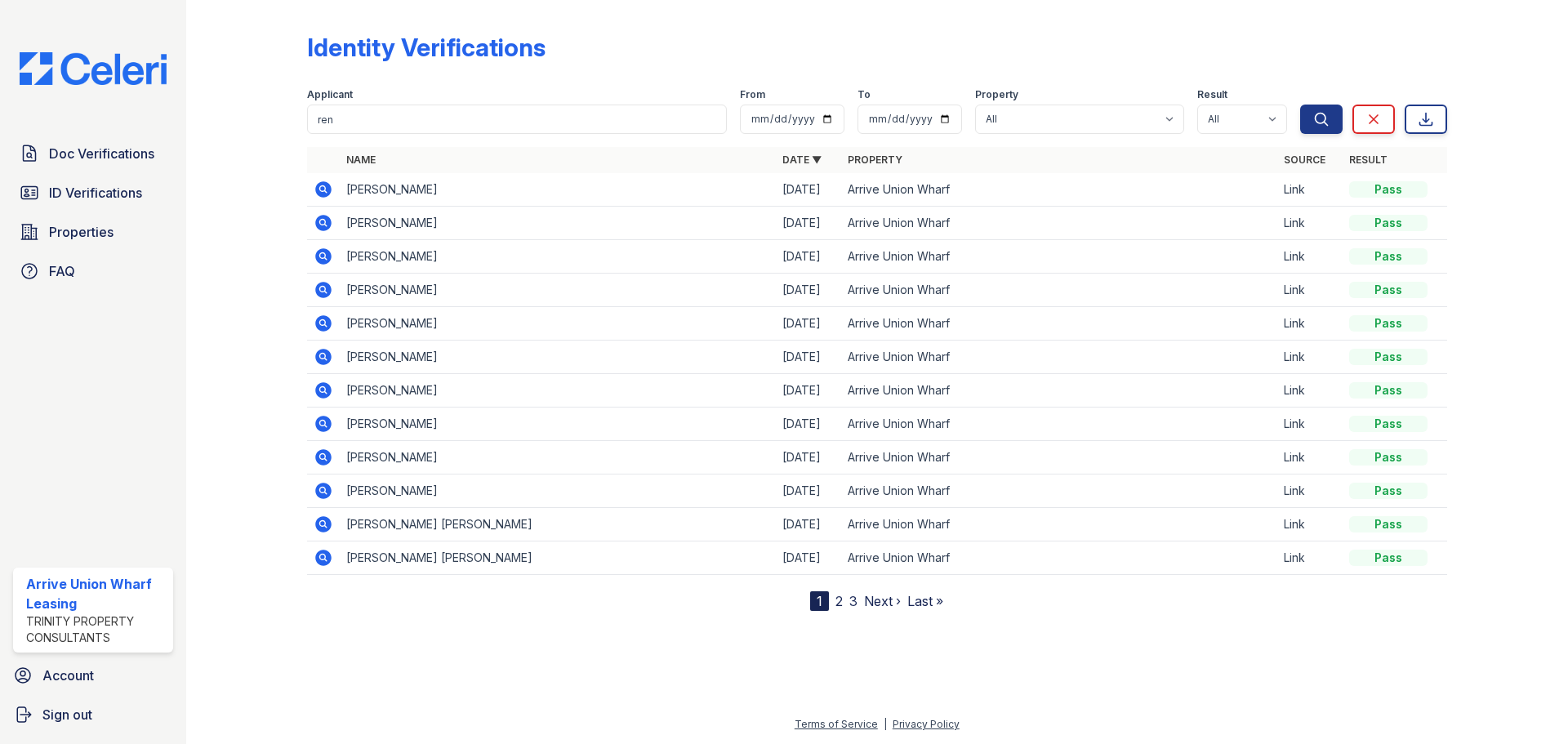
click at [328, 289] on icon at bounding box center [323, 289] width 16 height 16
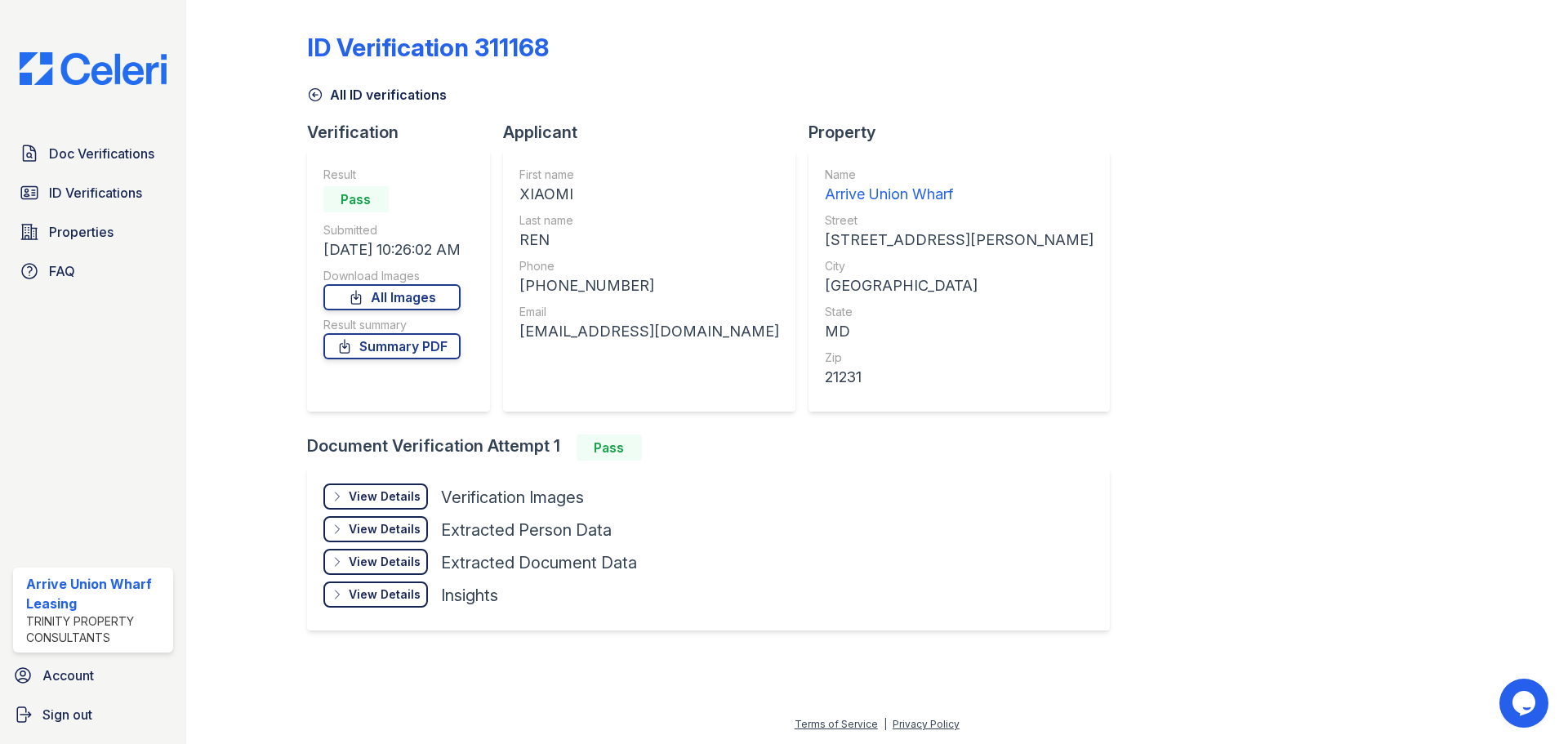
click at [405, 503] on div "View Details" at bounding box center [384, 496] width 72 height 16
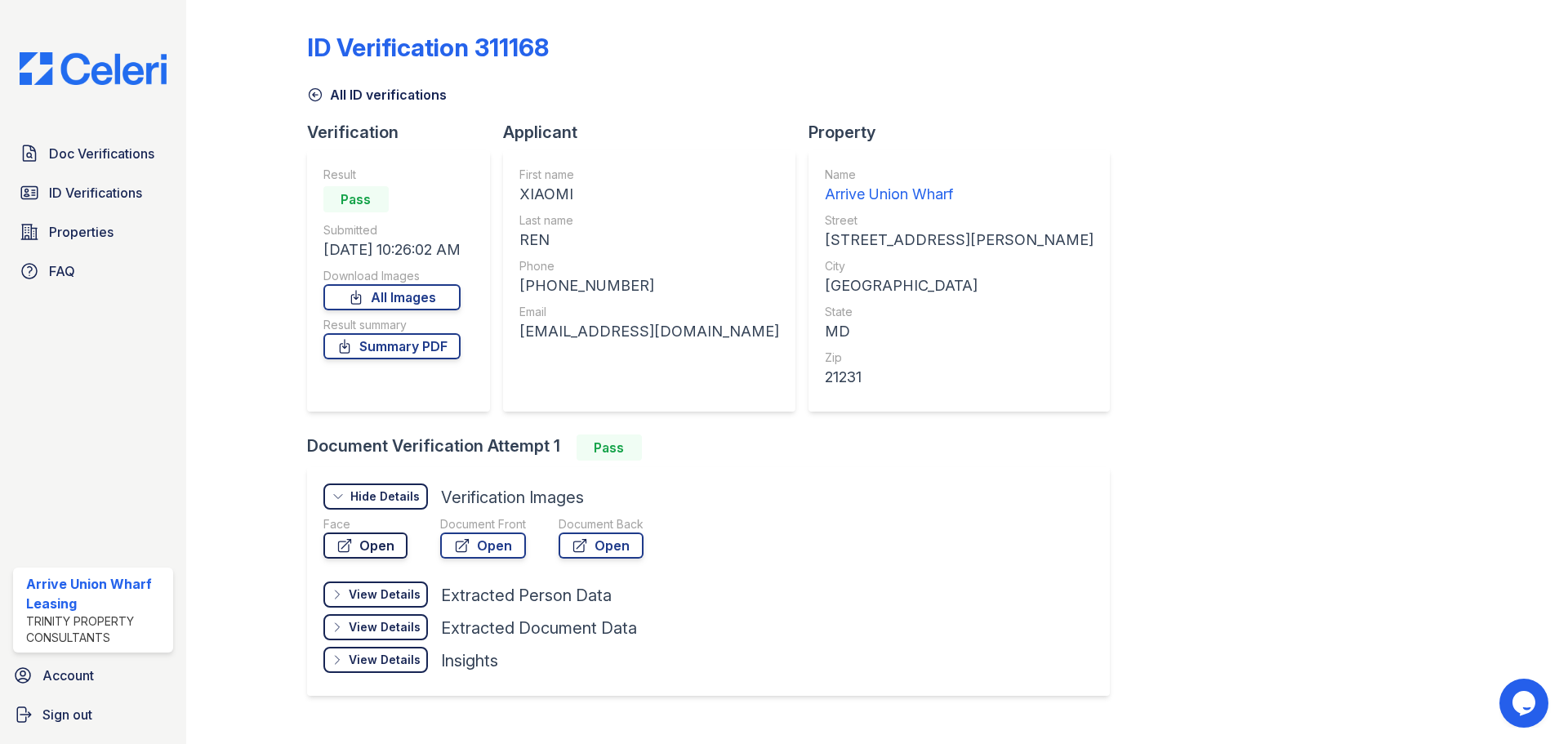
click at [380, 544] on link "Open" at bounding box center [365, 545] width 84 height 26
click at [96, 164] on link "Doc Verifications" at bounding box center [92, 154] width 160 height 33
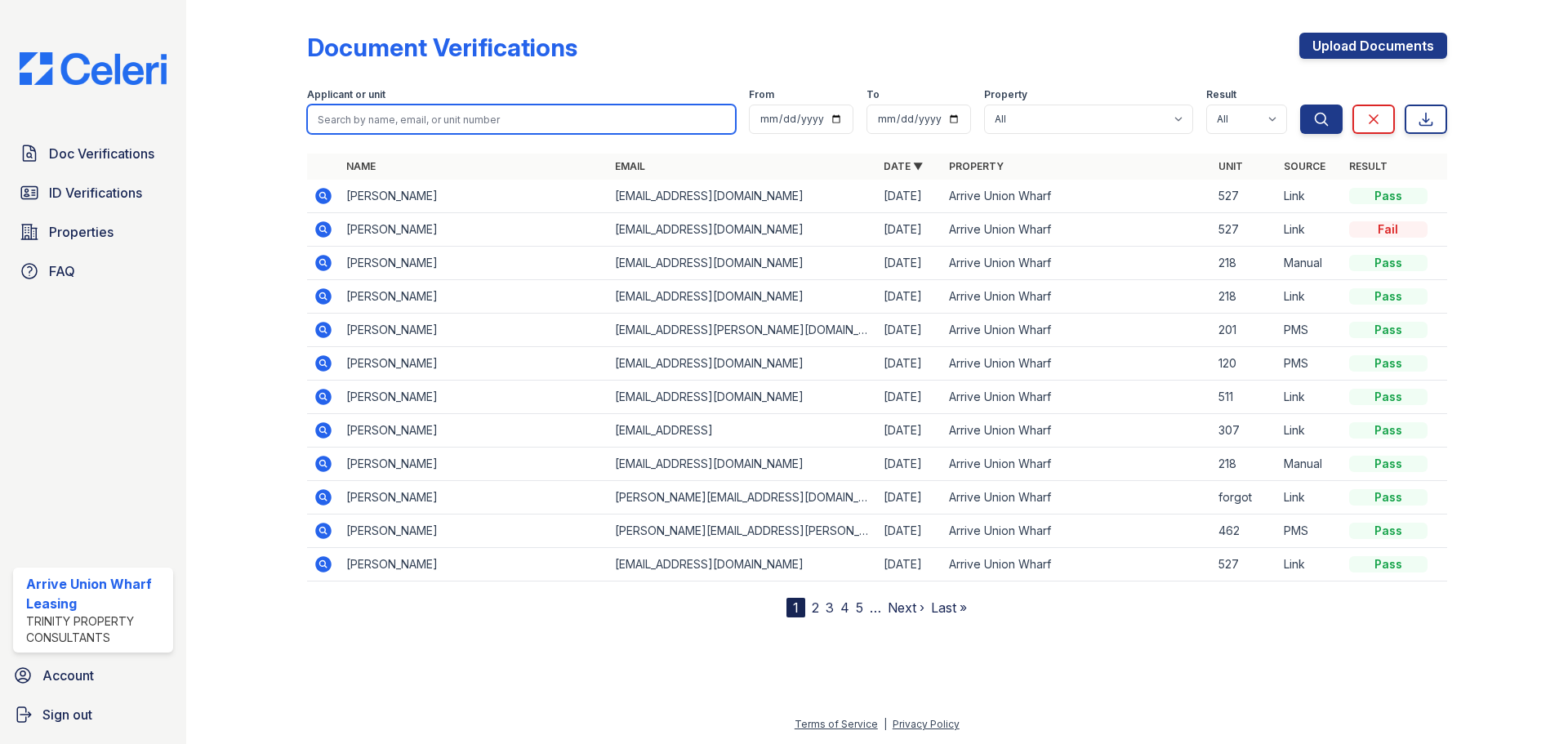
click at [354, 118] on input "search" at bounding box center [521, 119] width 429 height 29
type input "x"
type input "ren"
click at [1300, 105] on button "Search" at bounding box center [1321, 119] width 42 height 29
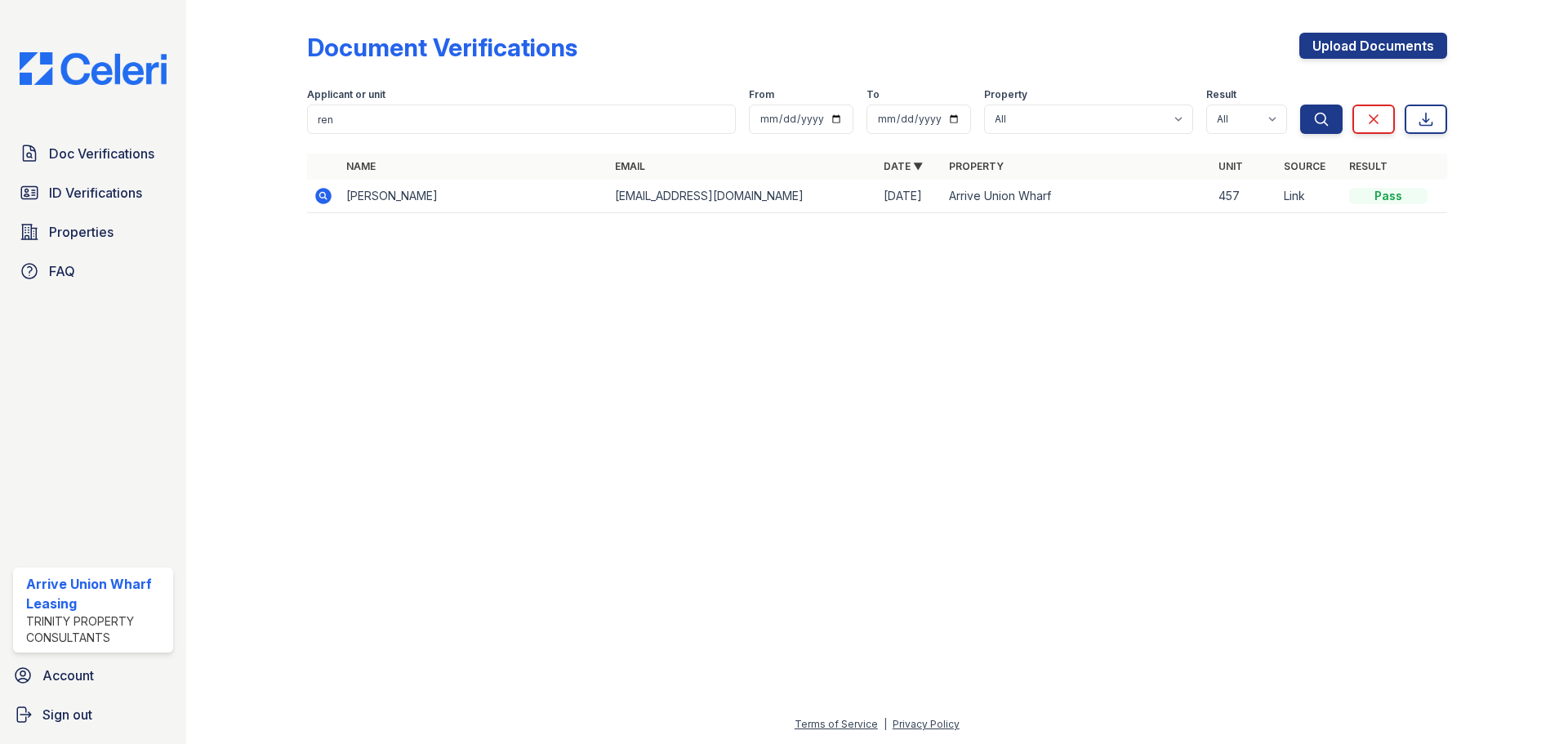
click at [325, 197] on icon at bounding box center [323, 195] width 20 height 20
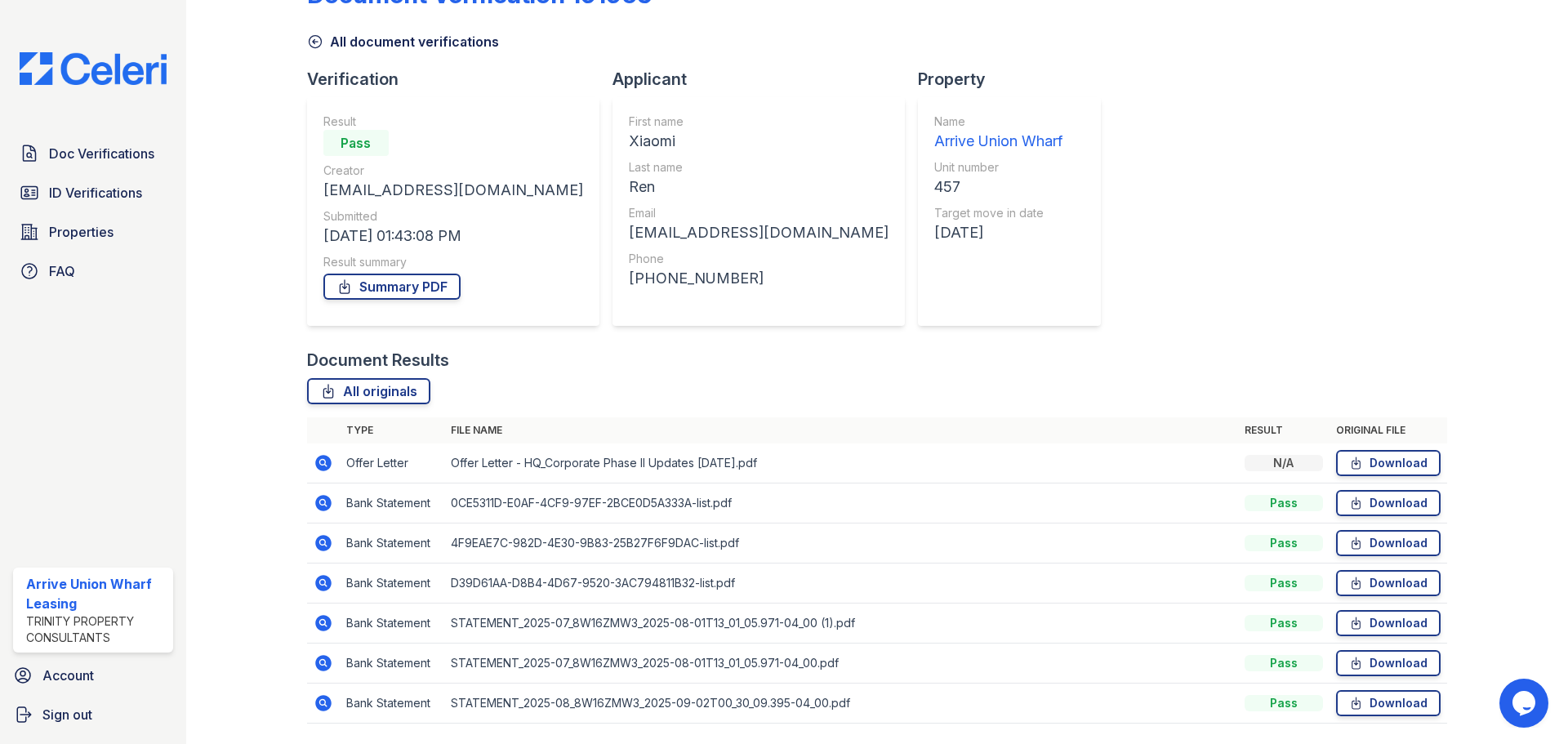
scroll to position [81, 0]
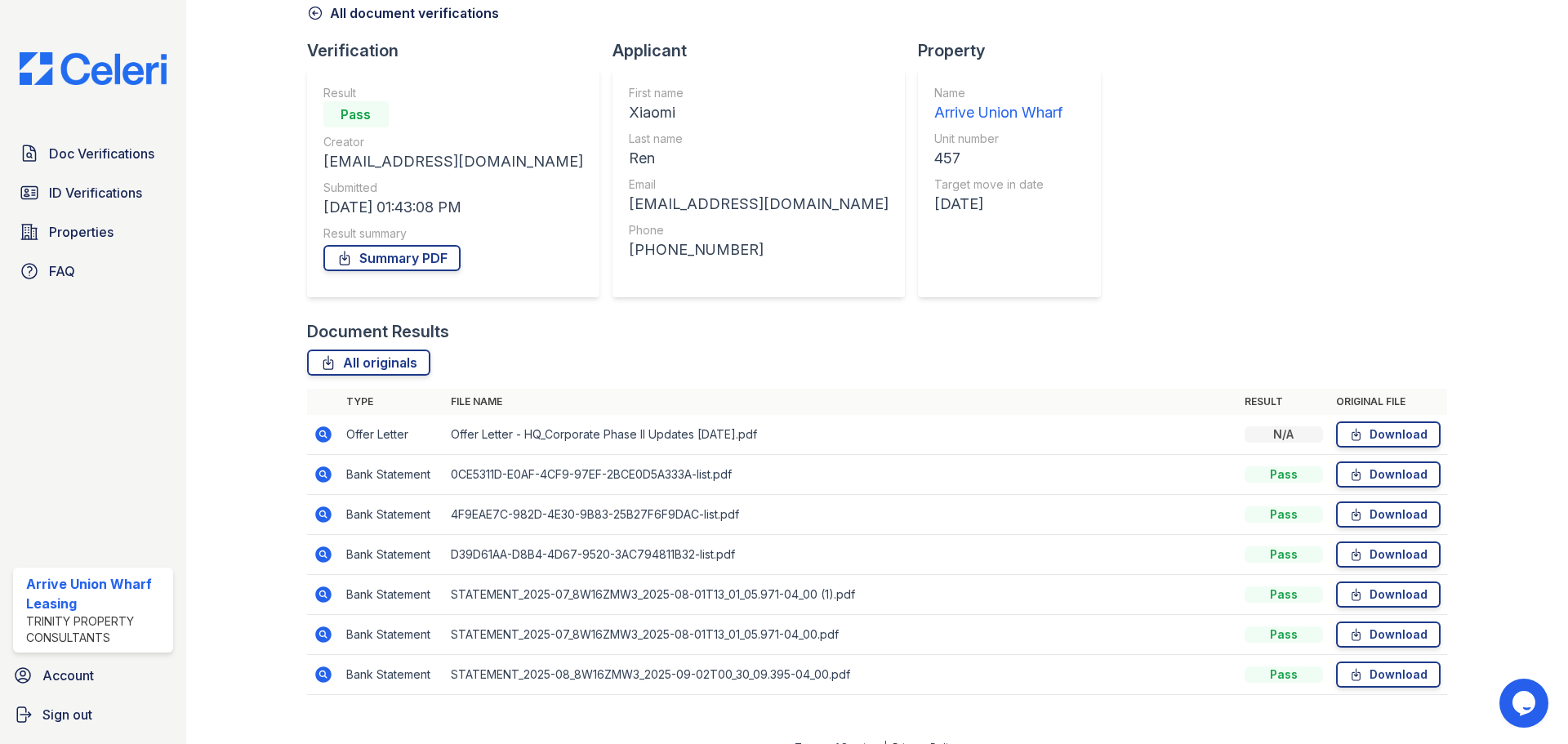
click at [318, 436] on icon at bounding box center [323, 434] width 16 height 16
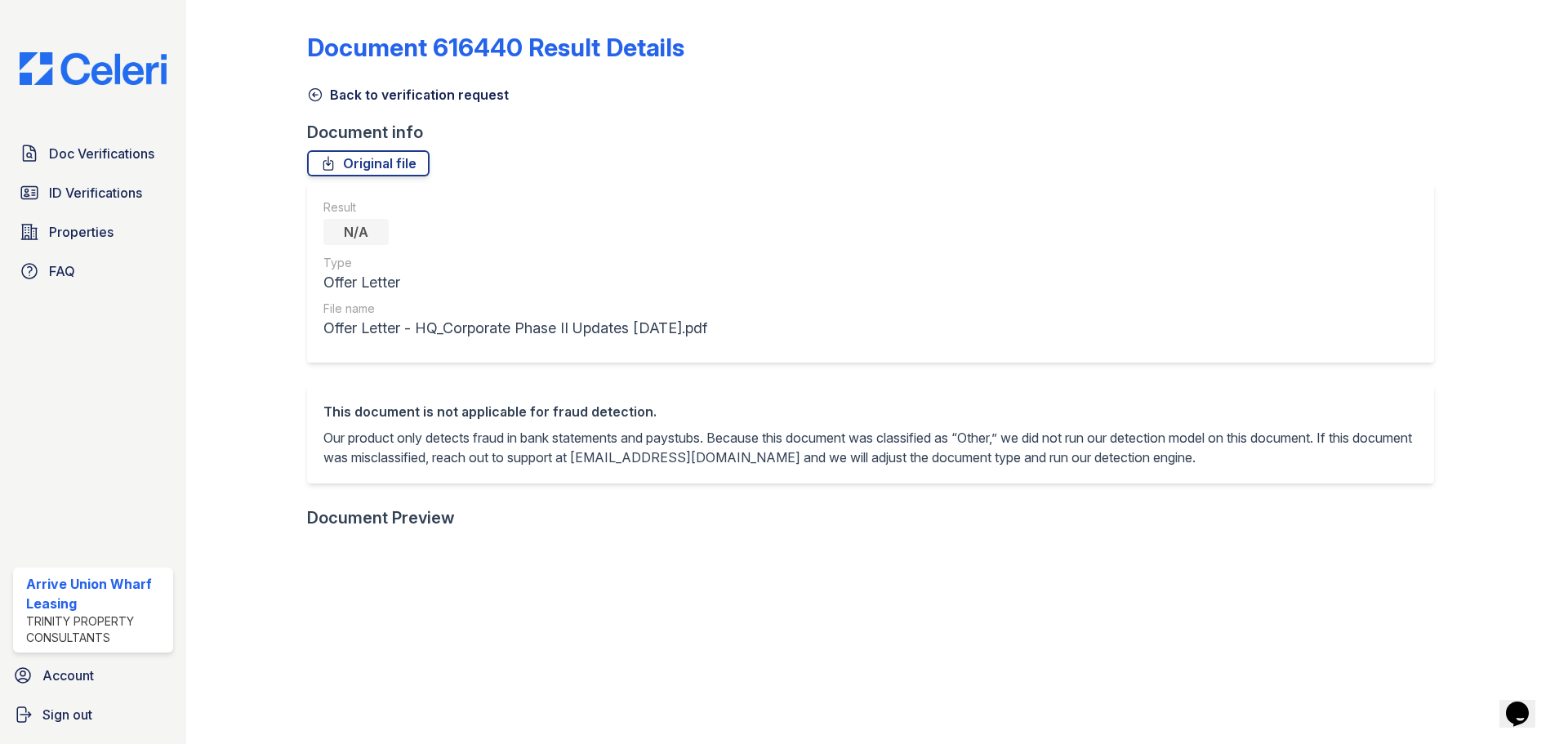
click at [317, 94] on icon at bounding box center [315, 94] width 16 height 16
